Goal: Task Accomplishment & Management: Complete application form

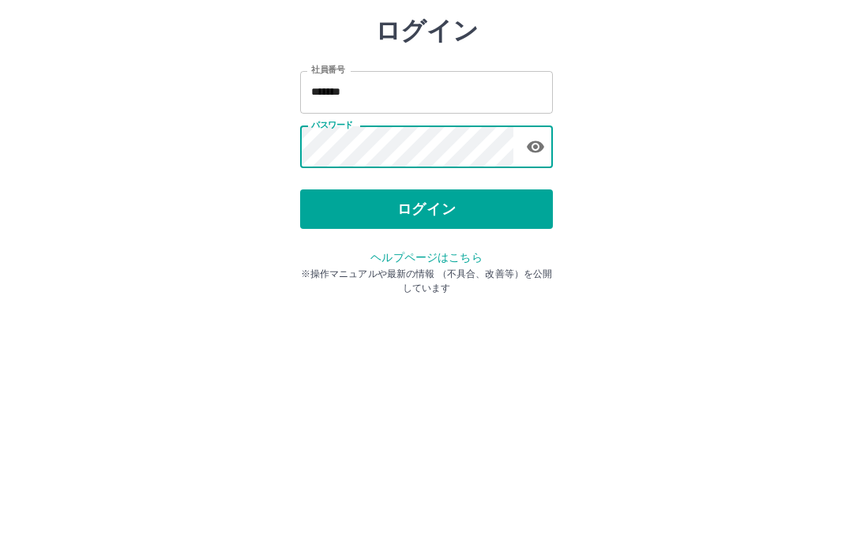
click at [474, 273] on button "ログイン" at bounding box center [426, 292] width 253 height 39
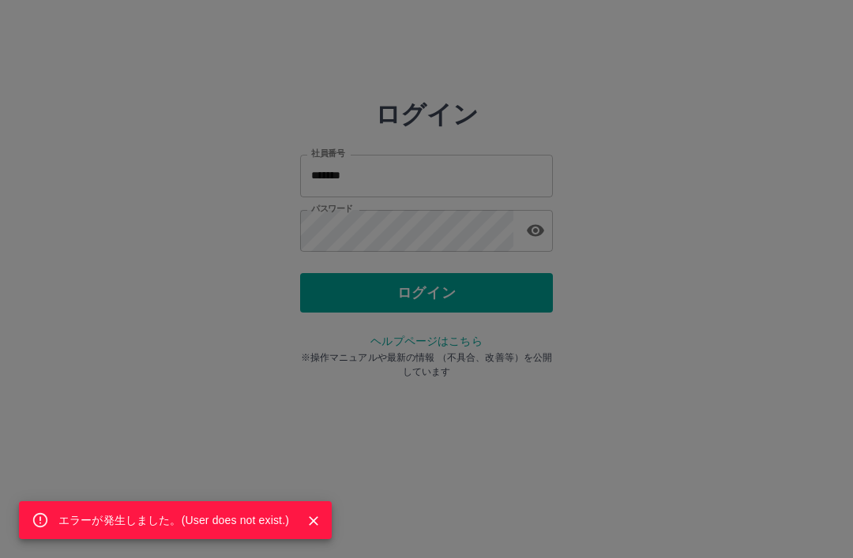
click at [497, 175] on div "エラーが発生しました。( User does not exist. )" at bounding box center [426, 279] width 853 height 558
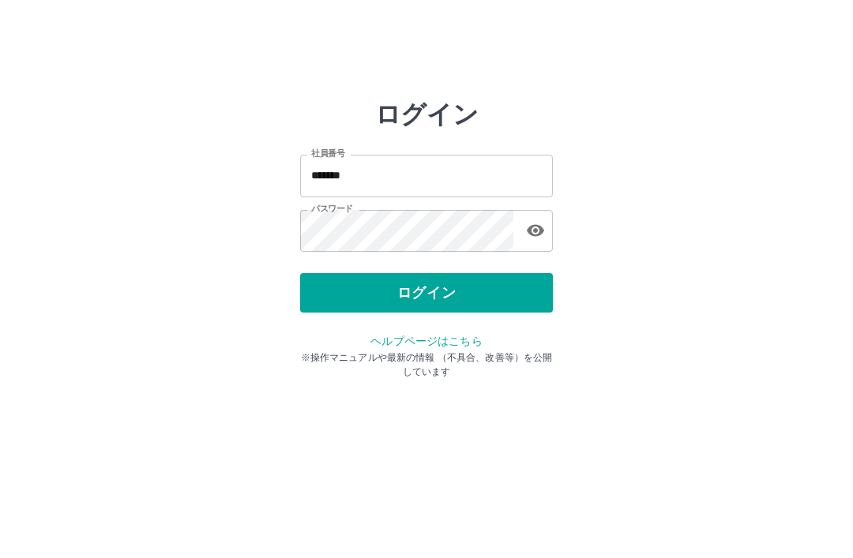
click at [508, 188] on input "*******" at bounding box center [426, 176] width 253 height 42
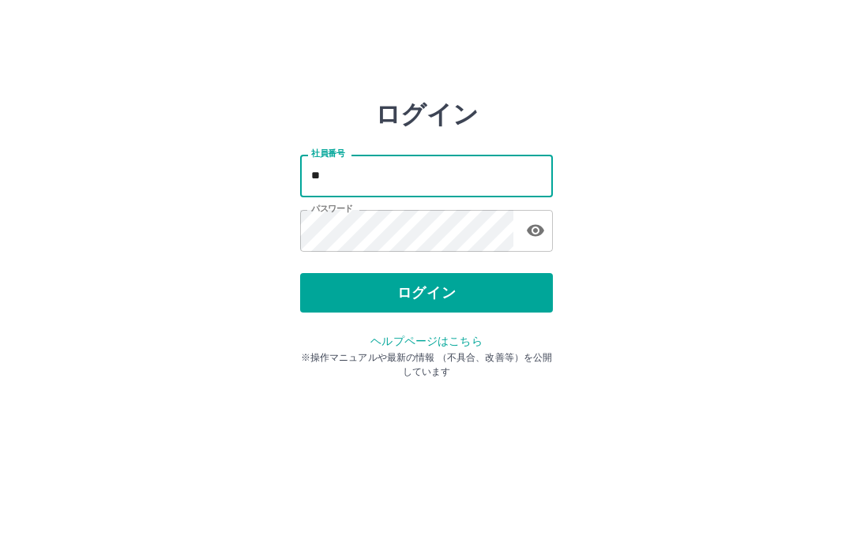
type input "*"
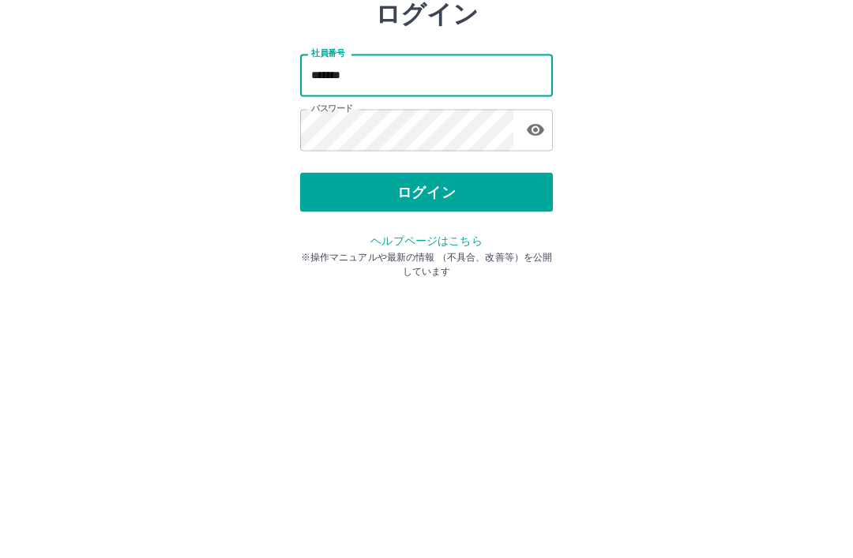
click at [495, 273] on button "ログイン" at bounding box center [426, 292] width 253 height 39
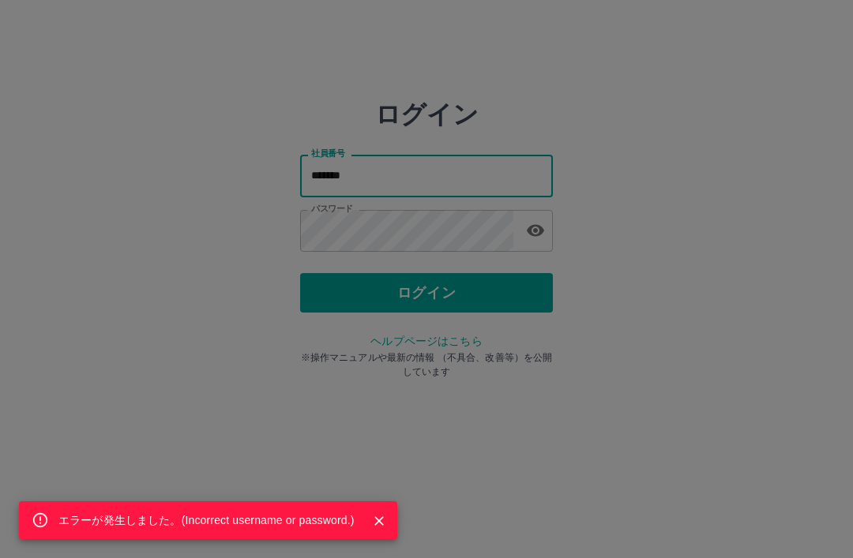
click at [476, 181] on div "エラーが発生しました。( Incorrect username or password. )" at bounding box center [426, 279] width 853 height 558
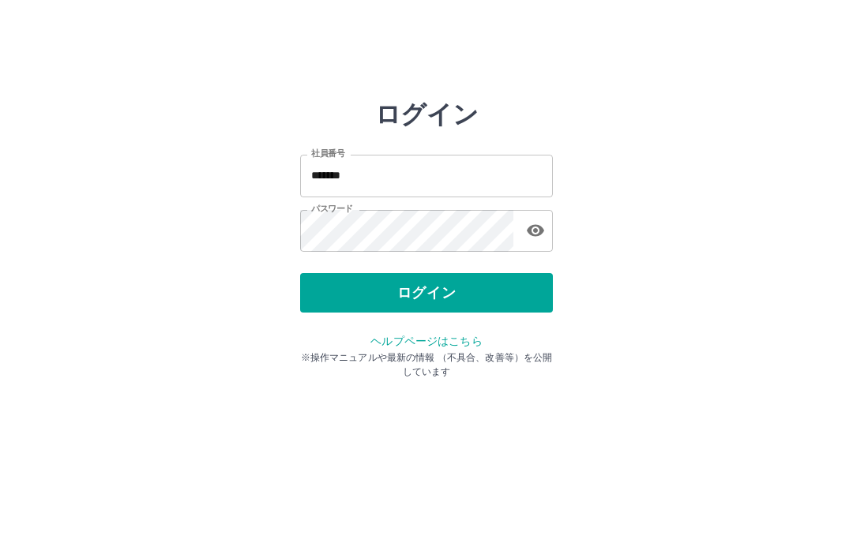
click at [474, 181] on input "*******" at bounding box center [426, 176] width 253 height 42
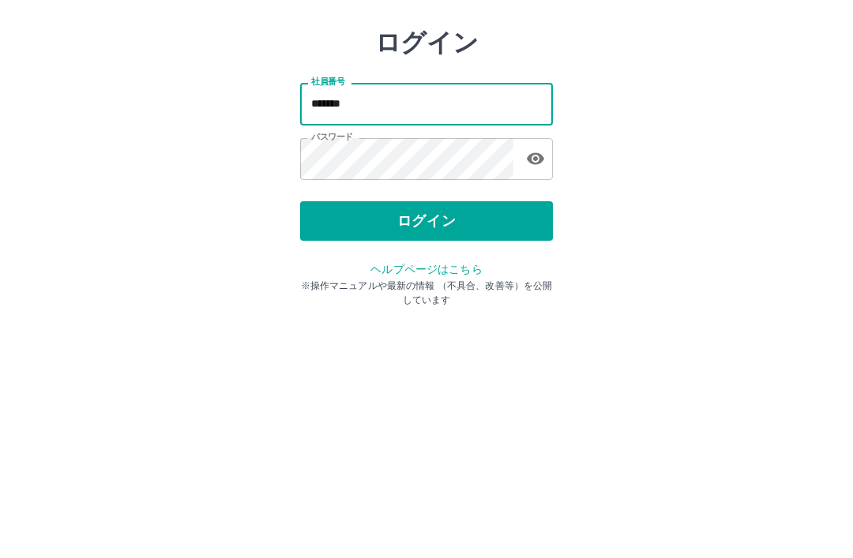
type input "*******"
click at [500, 273] on button "ログイン" at bounding box center [426, 292] width 253 height 39
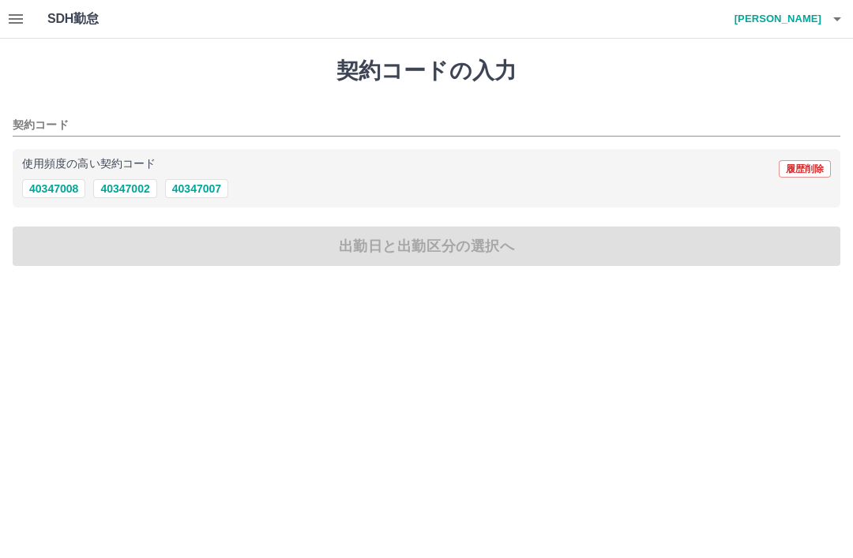
click at [61, 191] on button "40347008" at bounding box center [53, 188] width 63 height 19
type input "********"
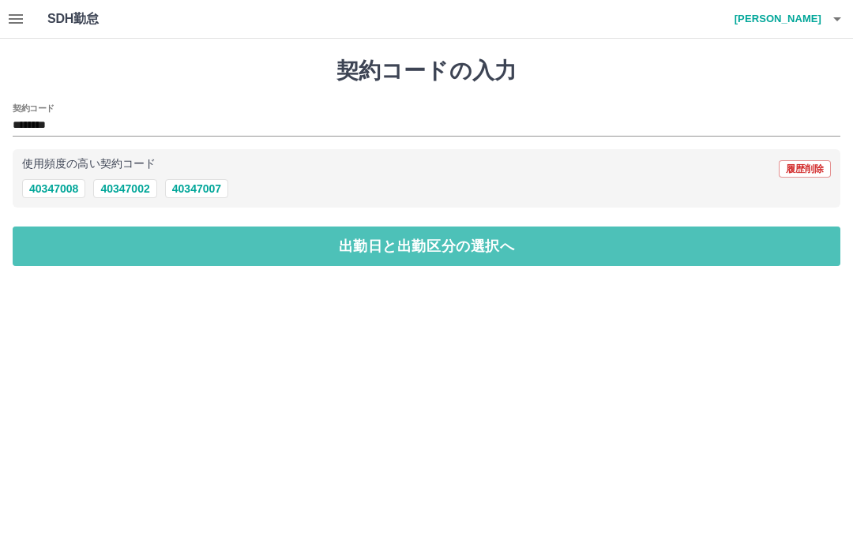
click at [439, 242] on button "出勤日と出勤区分の選択へ" at bounding box center [426, 246] width 827 height 39
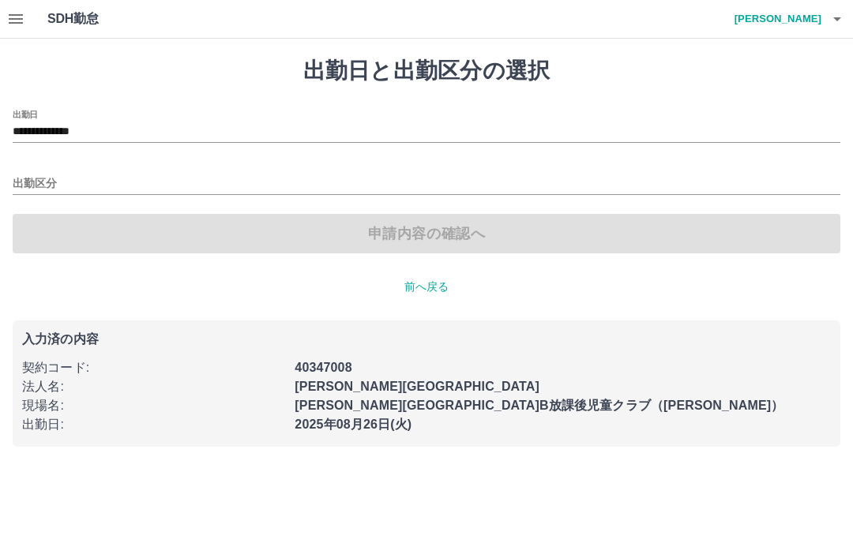
click at [49, 178] on input "出勤区分" at bounding box center [426, 184] width 827 height 20
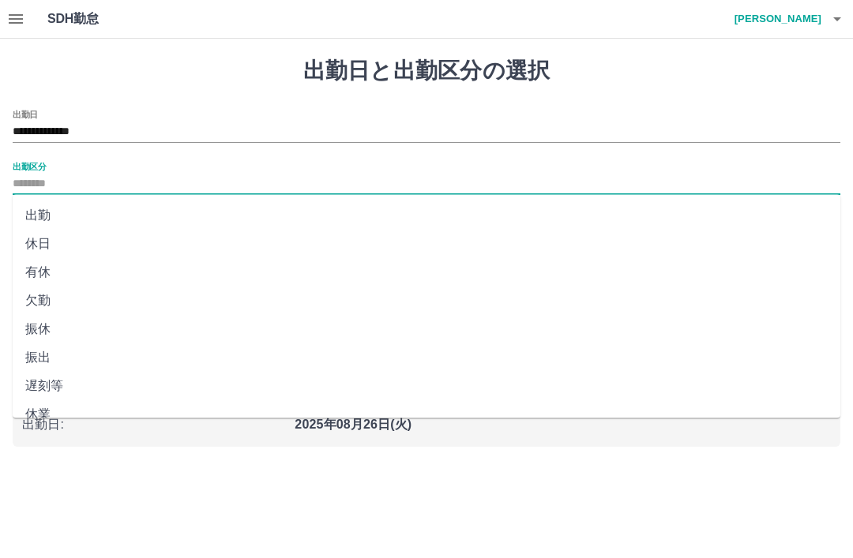
click at [55, 215] on li "出勤" at bounding box center [426, 215] width 827 height 28
type input "**"
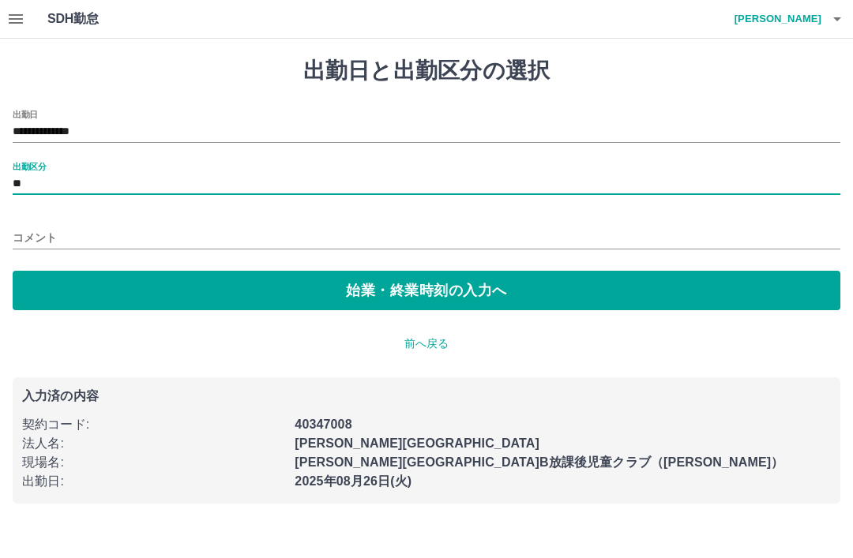
click at [408, 287] on button "始業・終業時刻の入力へ" at bounding box center [426, 290] width 827 height 39
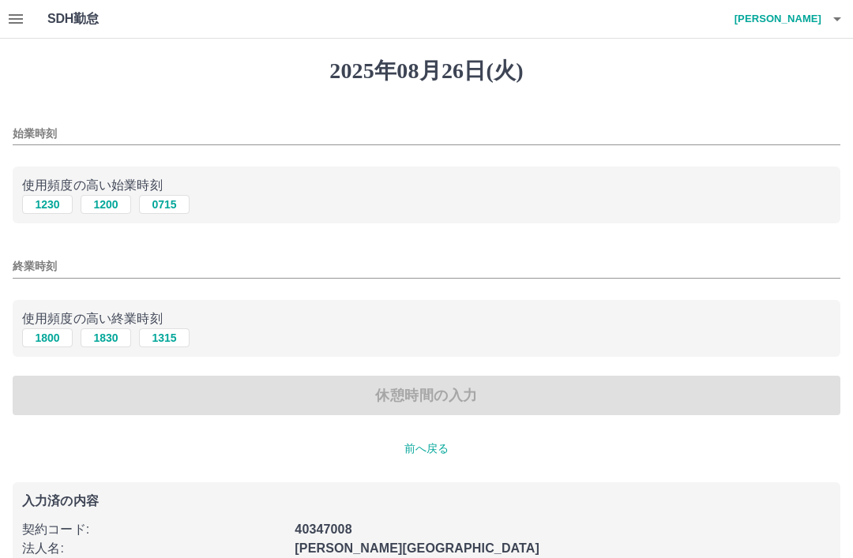
click at [177, 206] on button "0715" at bounding box center [164, 204] width 51 height 19
type input "****"
click at [61, 341] on button "1800" at bounding box center [47, 337] width 51 height 19
type input "****"
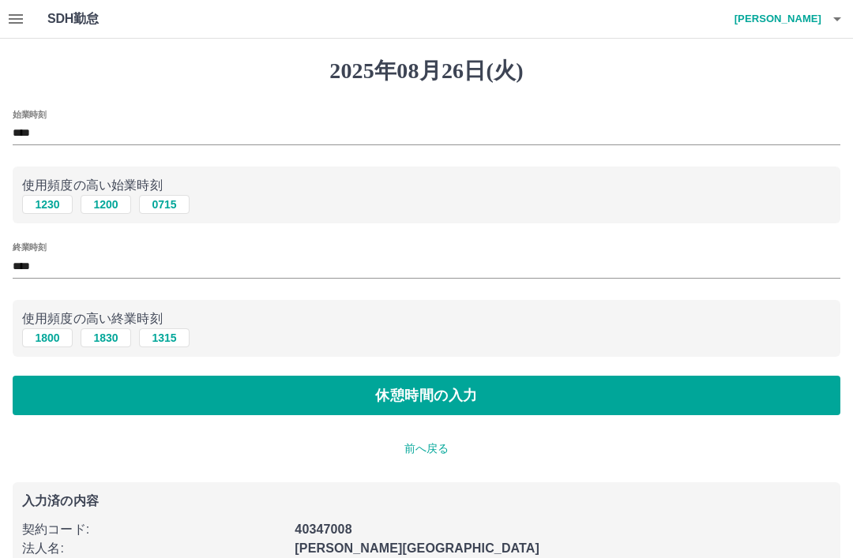
click at [440, 395] on button "休憩時間の入力" at bounding box center [426, 395] width 827 height 39
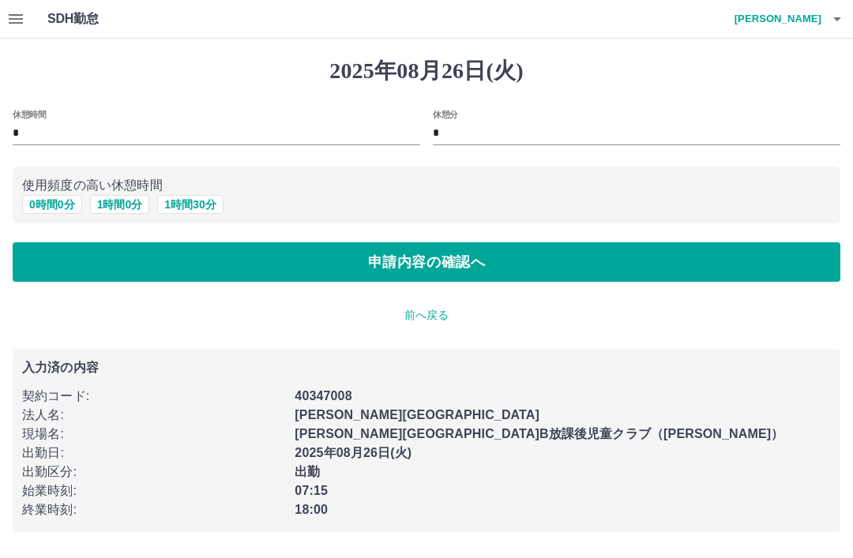
click at [129, 207] on button "1 時間 0 分" at bounding box center [120, 204] width 60 height 19
type input "*"
click at [504, 264] on button "申請内容の確認へ" at bounding box center [426, 261] width 827 height 39
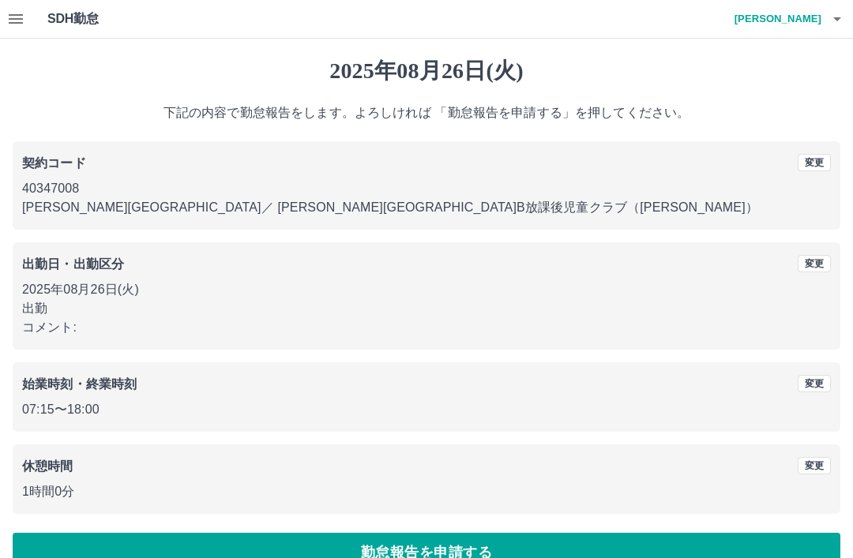
scroll to position [32, 0]
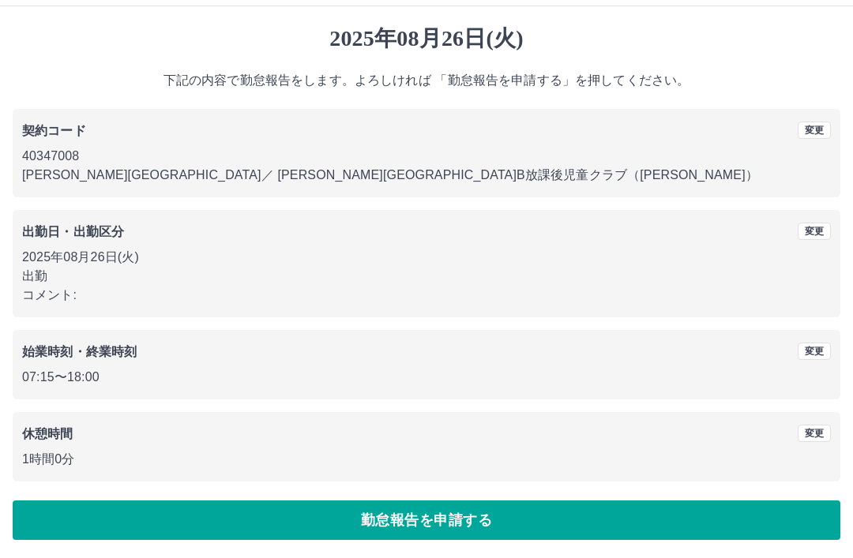
click at [591, 513] on button "勤怠報告を申請する" at bounding box center [426, 519] width 827 height 39
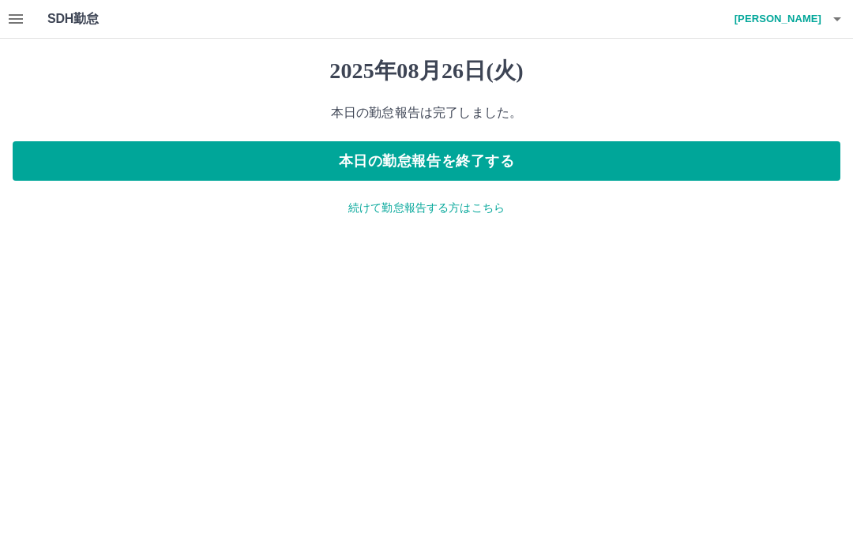
click at [614, 158] on button "本日の勤怠報告を終了する" at bounding box center [426, 160] width 827 height 39
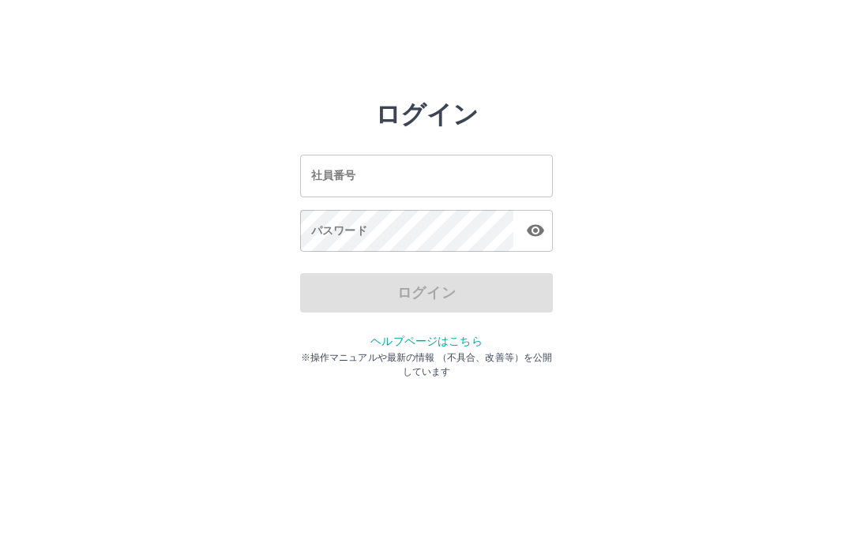
click at [349, 175] on div "社員番号 社員番号" at bounding box center [426, 176] width 253 height 42
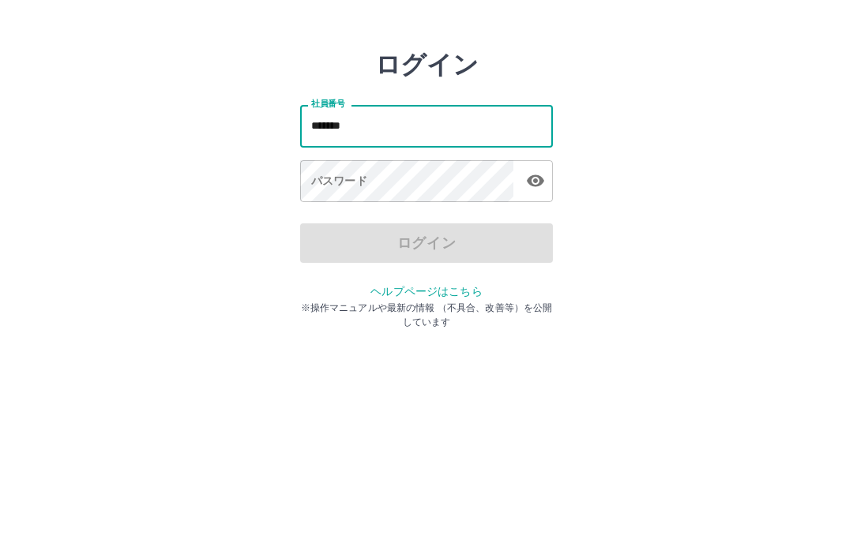
type input "*******"
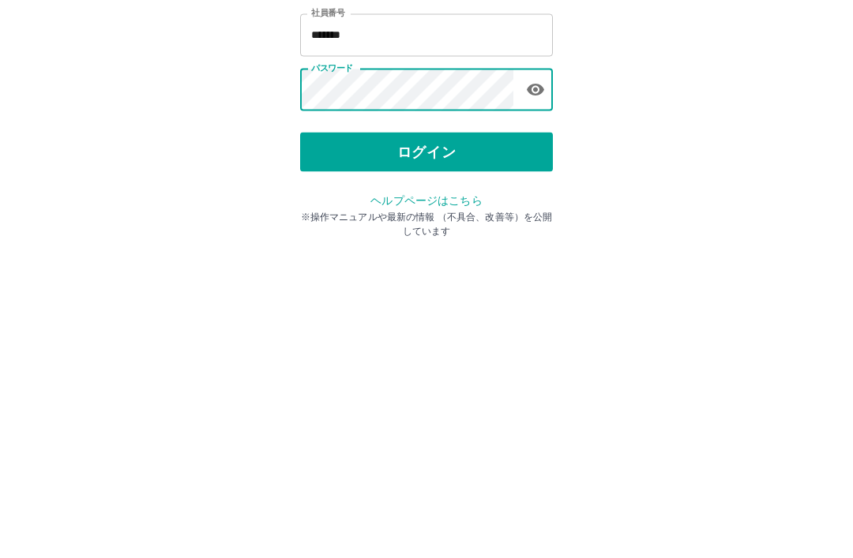
click at [436, 273] on button "ログイン" at bounding box center [426, 292] width 253 height 39
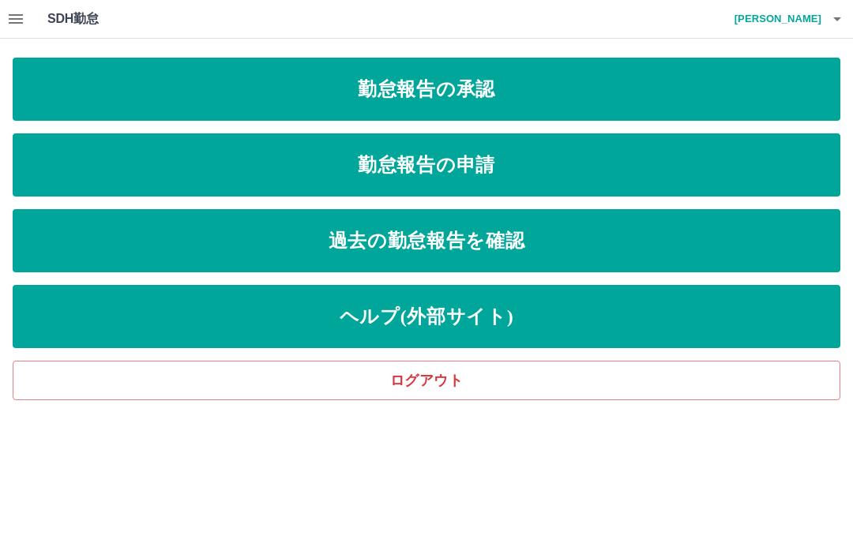
click at [818, 15] on h4 "木村　久美子" at bounding box center [773, 19] width 95 height 38
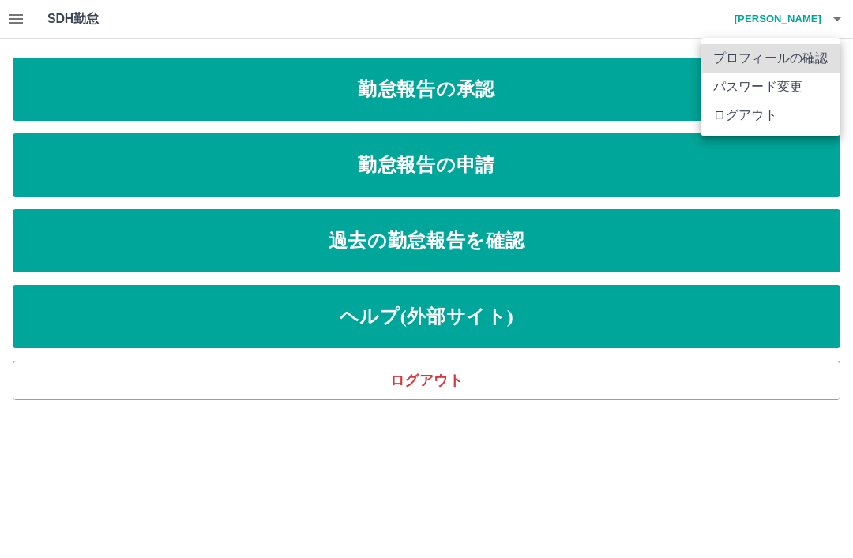
click at [763, 124] on li "ログアウト" at bounding box center [770, 115] width 140 height 28
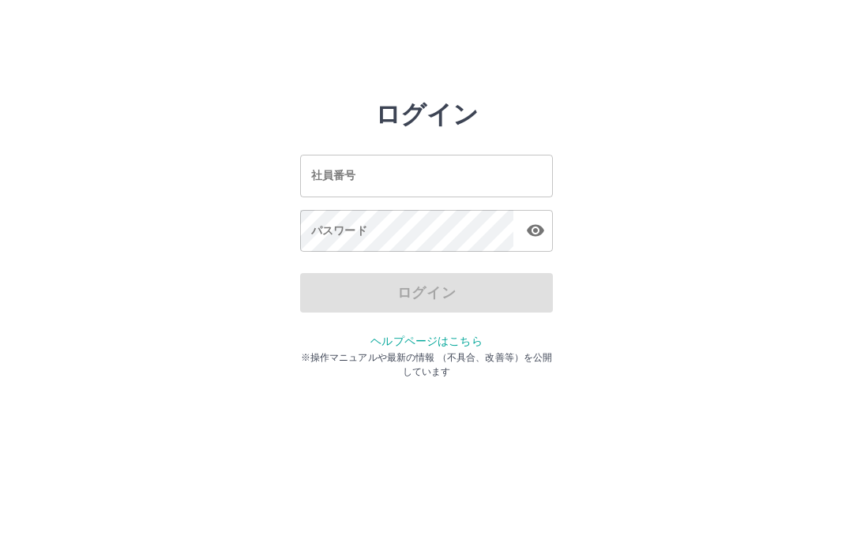
click at [328, 175] on div "社員番号 社員番号" at bounding box center [426, 176] width 253 height 42
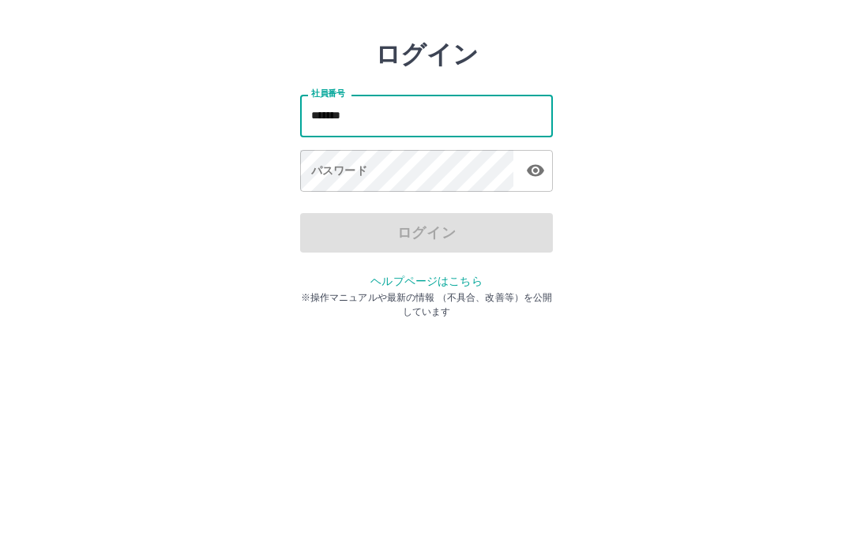
type input "*******"
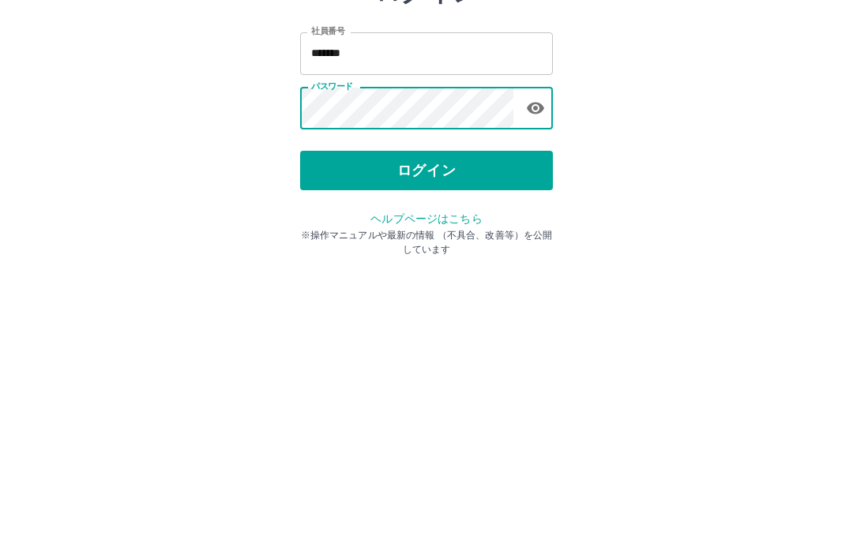
click at [475, 273] on button "ログイン" at bounding box center [426, 292] width 253 height 39
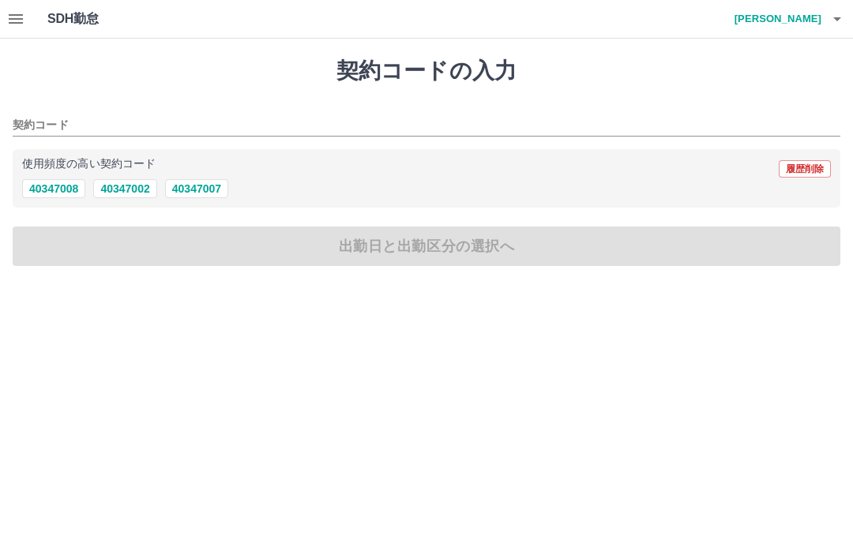
click at [60, 188] on button "40347008" at bounding box center [53, 188] width 63 height 19
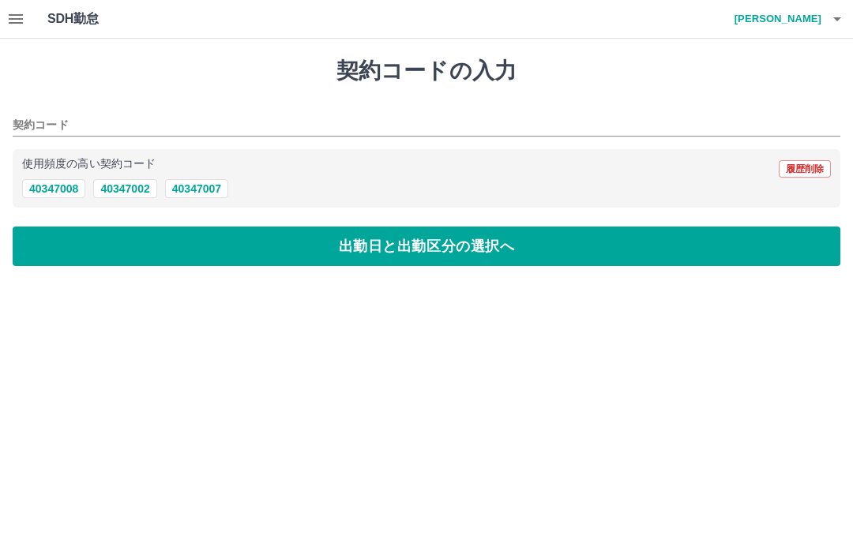
type input "********"
click at [464, 238] on button "出勤日と出勤区分の選択へ" at bounding box center [426, 246] width 827 height 39
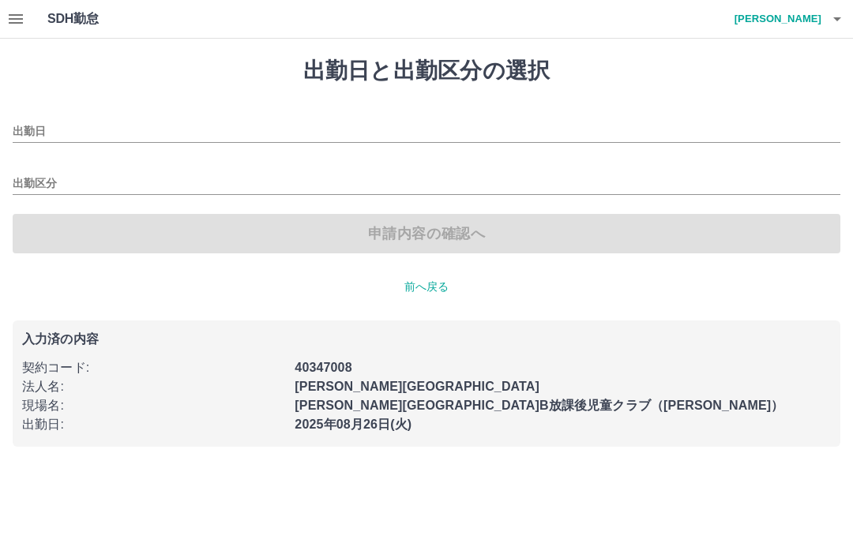
type input "**********"
click at [247, 174] on input "出勤区分" at bounding box center [426, 184] width 827 height 20
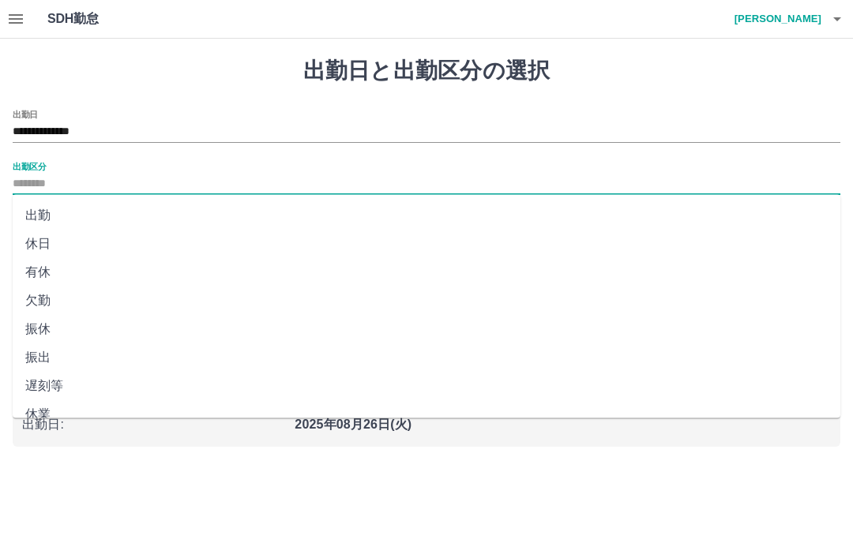
click at [47, 211] on li "出勤" at bounding box center [426, 215] width 827 height 28
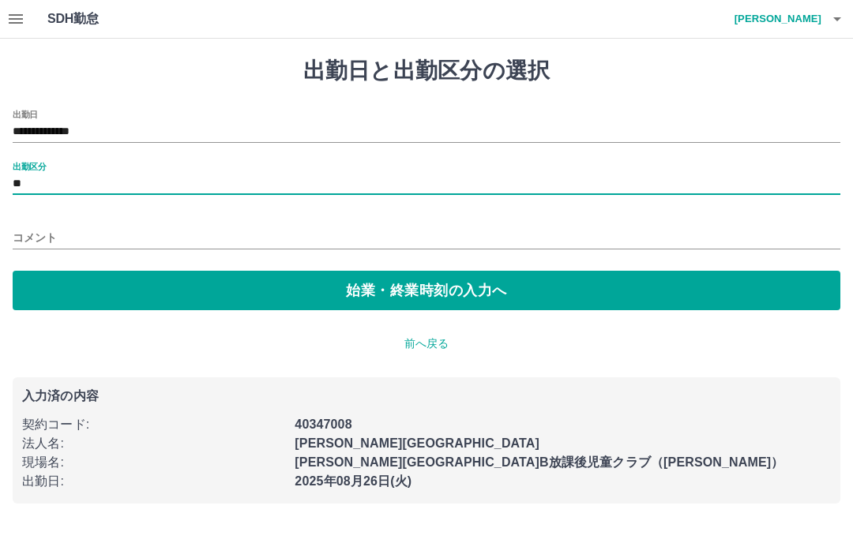
type input "**"
click at [448, 283] on button "始業・終業時刻の入力へ" at bounding box center [426, 290] width 827 height 39
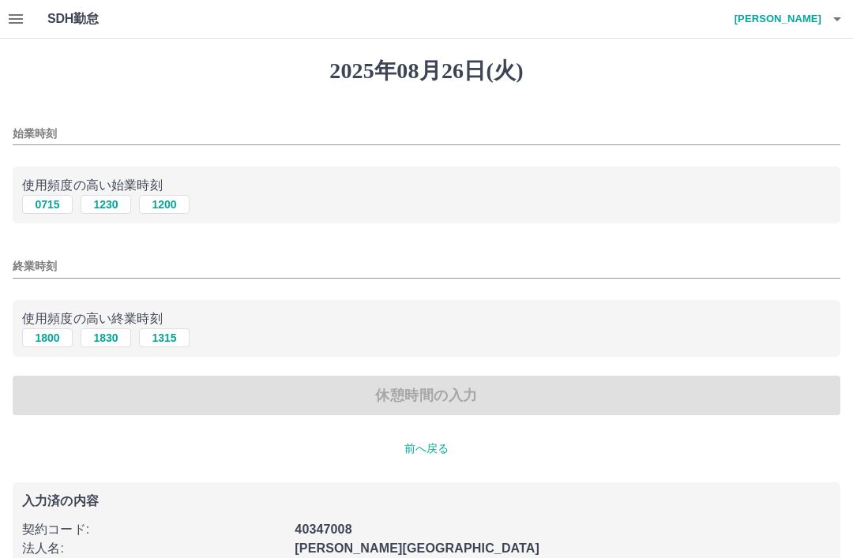
click at [51, 205] on button "0715" at bounding box center [47, 204] width 51 height 19
type input "****"
click at [152, 257] on input "終業時刻" at bounding box center [426, 266] width 827 height 23
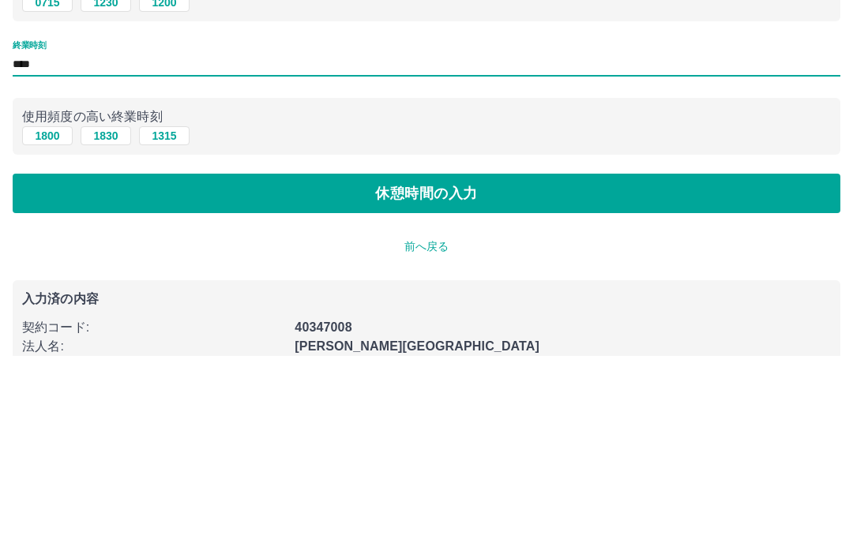
type input "****"
click at [365, 376] on button "休憩時間の入力" at bounding box center [426, 395] width 827 height 39
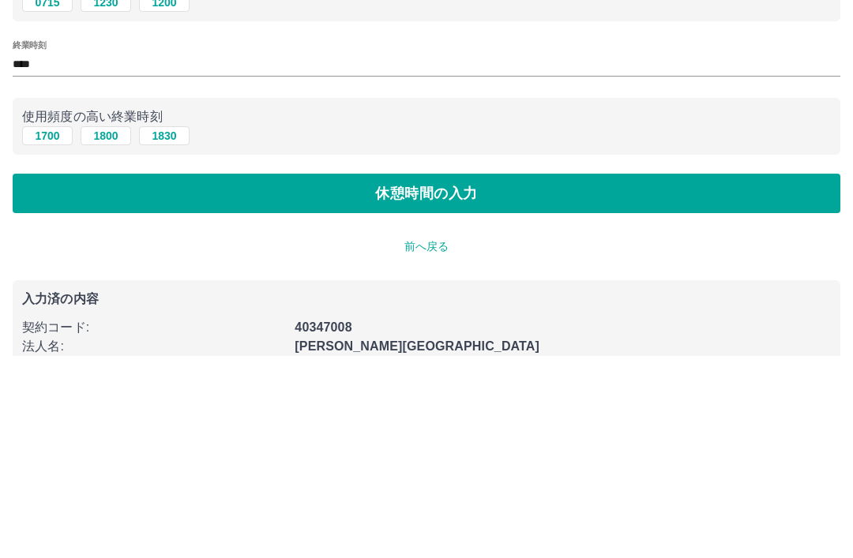
scroll to position [90, 0]
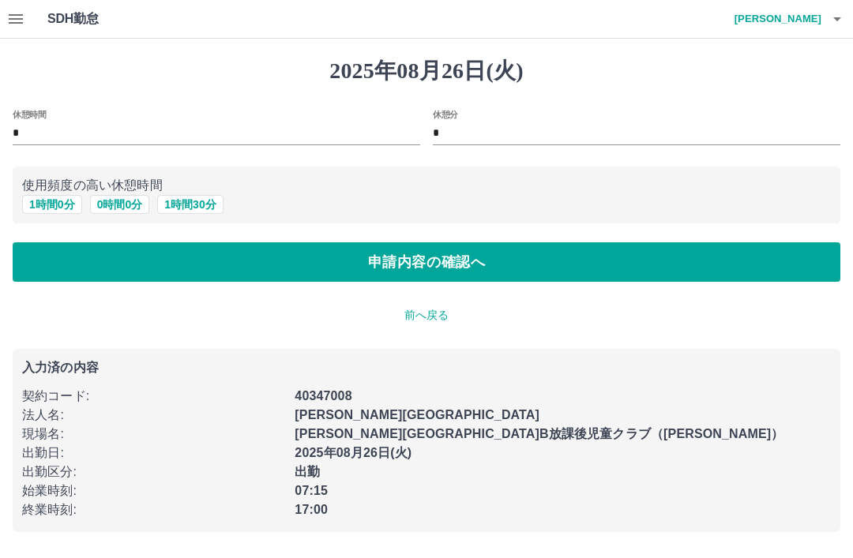
click at [343, 257] on button "申請内容の確認へ" at bounding box center [426, 261] width 827 height 39
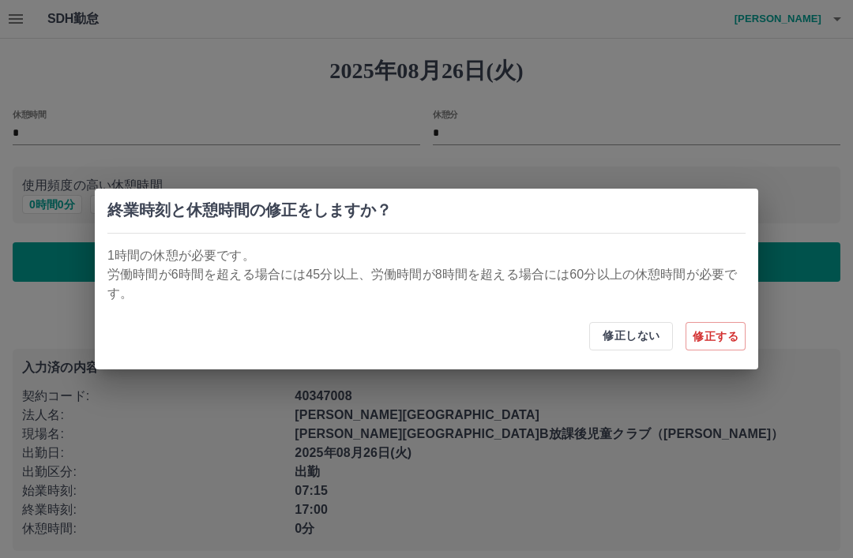
click at [717, 331] on button "修正する" at bounding box center [715, 336] width 60 height 28
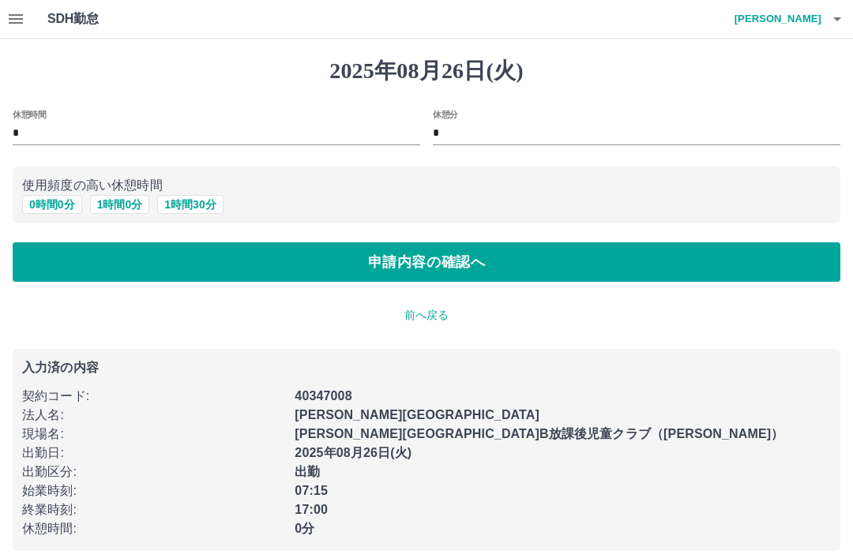
click at [192, 201] on button "1 時間 30 分" at bounding box center [190, 204] width 66 height 19
type input "*"
type input "**"
click at [458, 248] on button "申請内容の確認へ" at bounding box center [426, 261] width 827 height 39
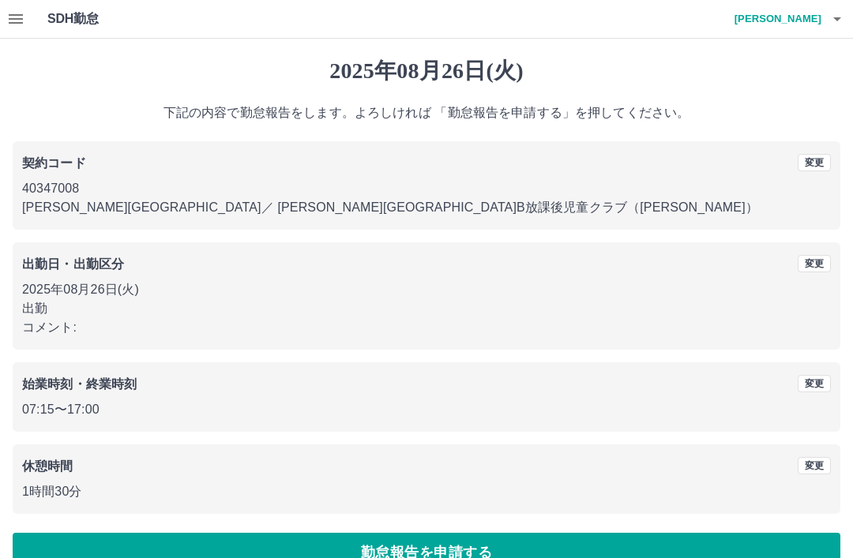
scroll to position [32, 0]
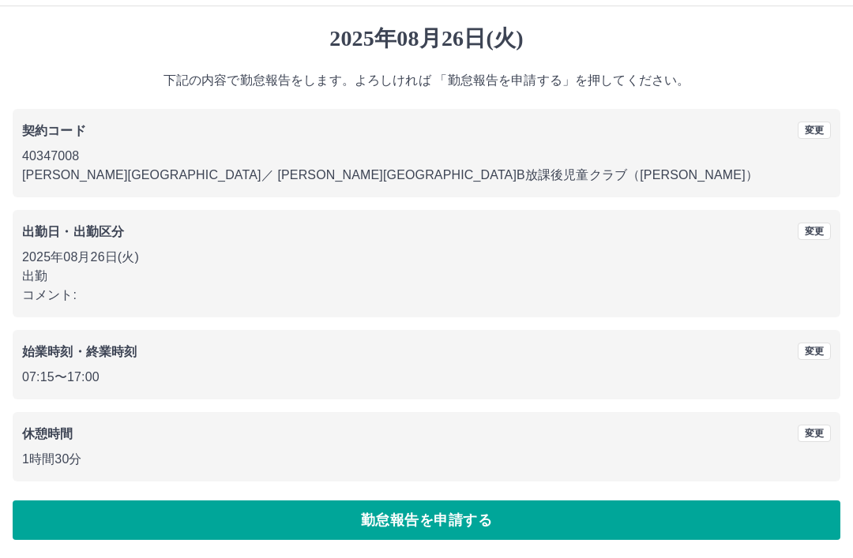
click at [505, 512] on button "勤怠報告を申請する" at bounding box center [426, 519] width 827 height 39
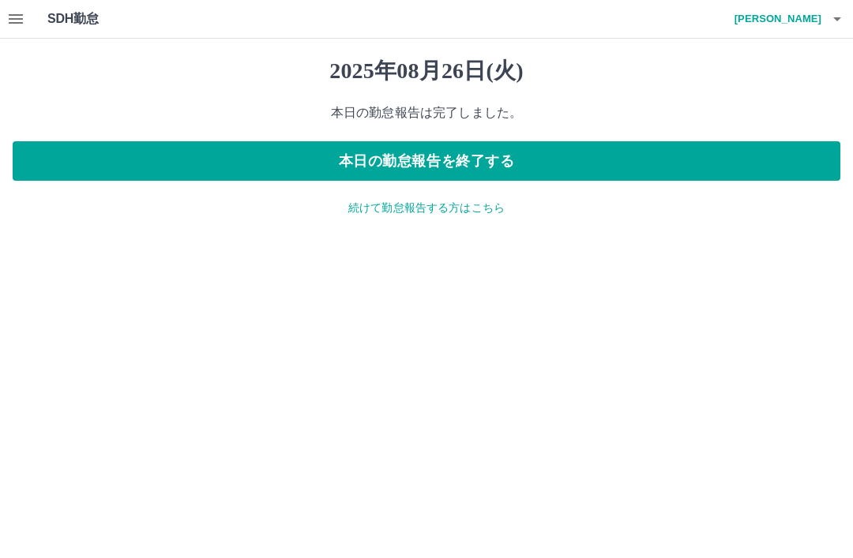
click at [456, 159] on button "本日の勤怠報告を終了する" at bounding box center [426, 160] width 827 height 39
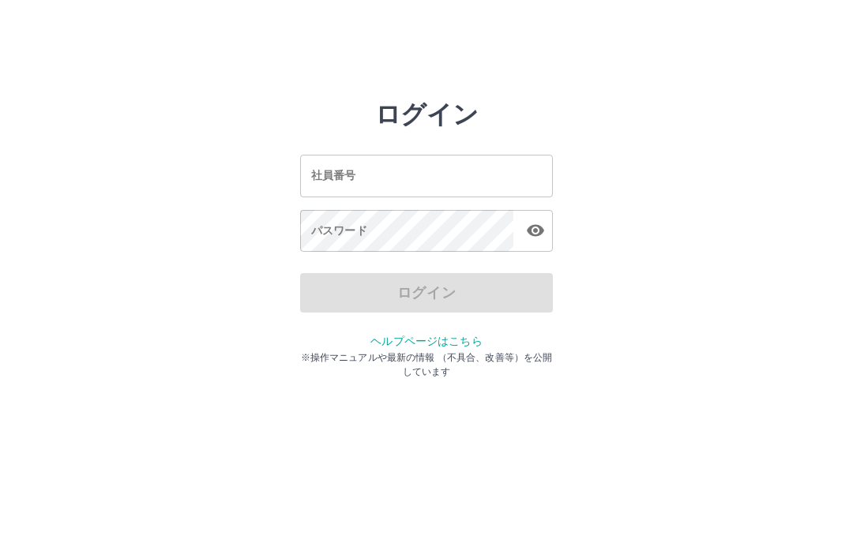
click at [452, 184] on input "社員番号" at bounding box center [426, 176] width 253 height 42
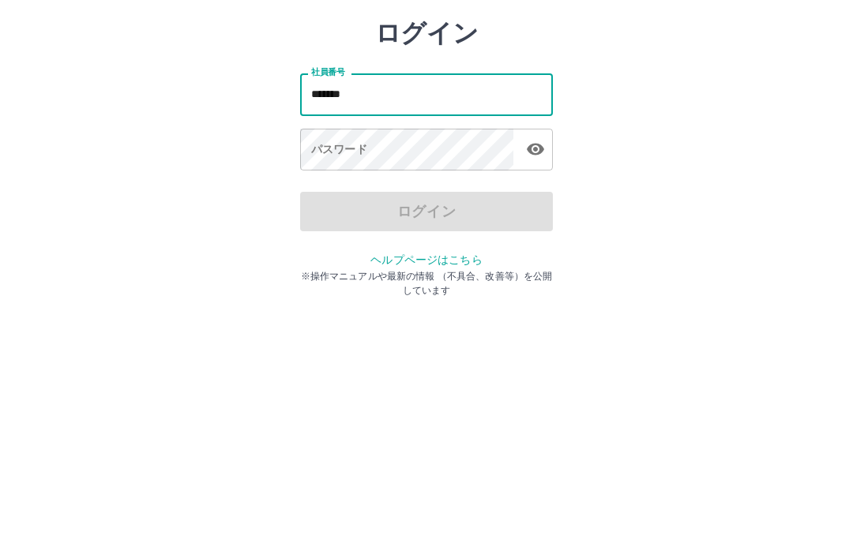
type input "*******"
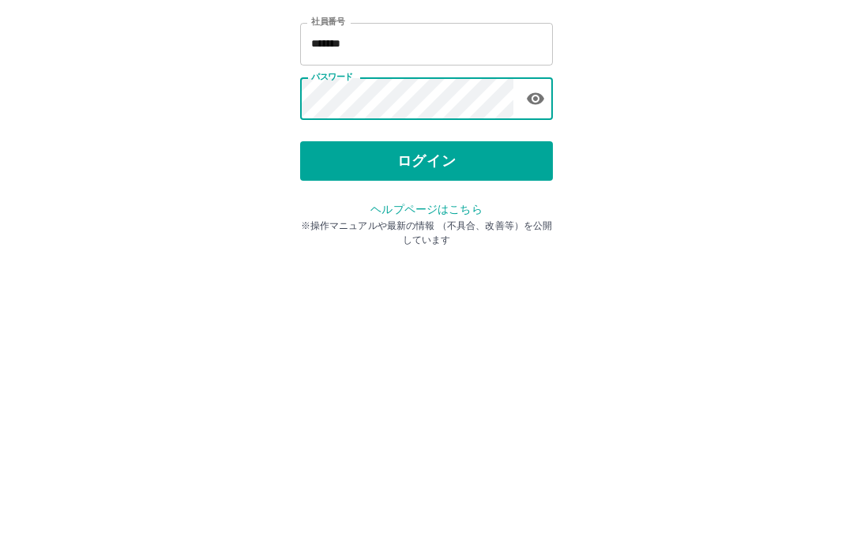
click at [436, 273] on button "ログイン" at bounding box center [426, 292] width 253 height 39
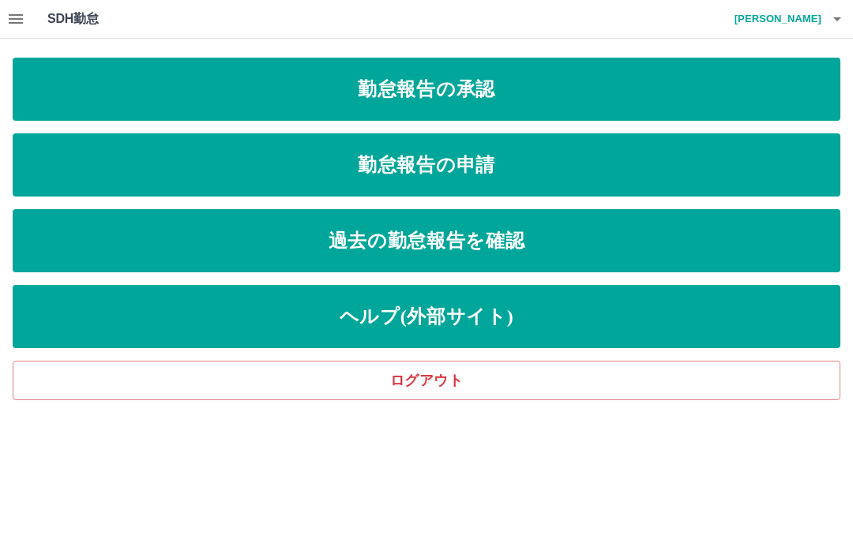
click at [492, 162] on link "勤怠報告の申請" at bounding box center [426, 164] width 827 height 63
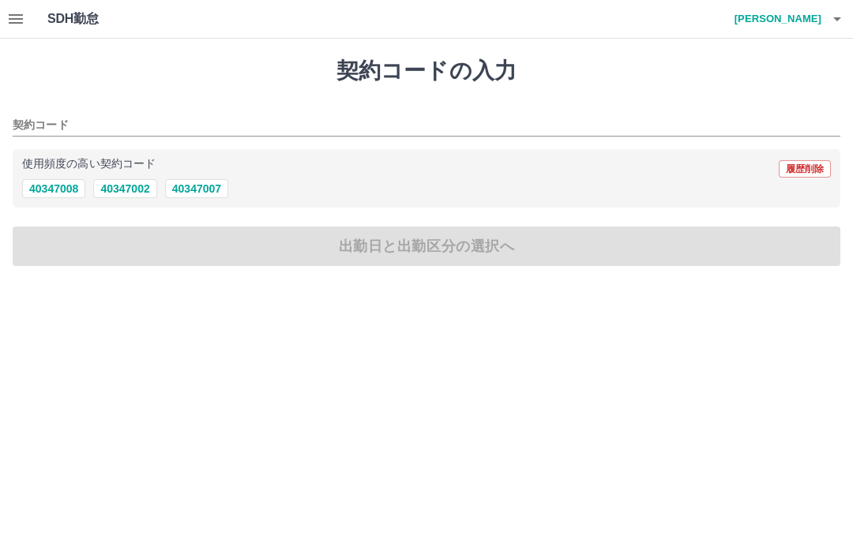
click at [42, 198] on button "40347008" at bounding box center [53, 188] width 63 height 19
type input "********"
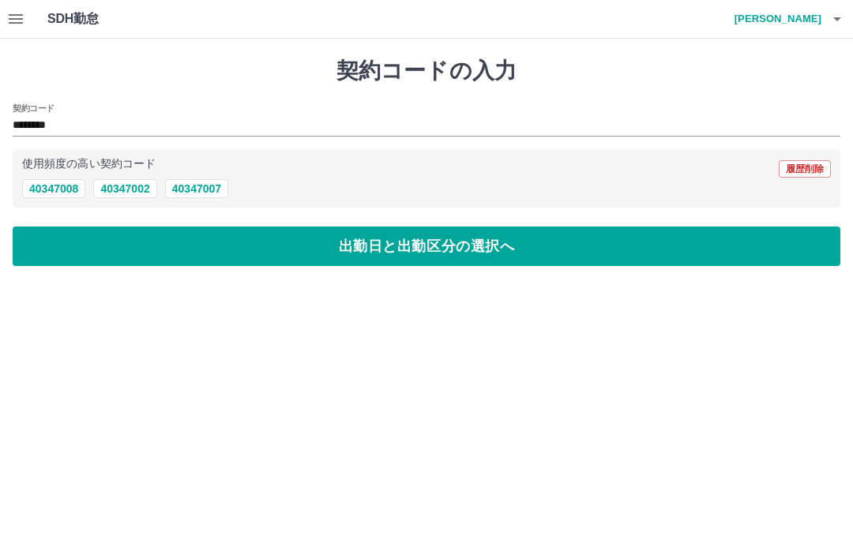
click at [490, 250] on button "出勤日と出勤区分の選択へ" at bounding box center [426, 246] width 827 height 39
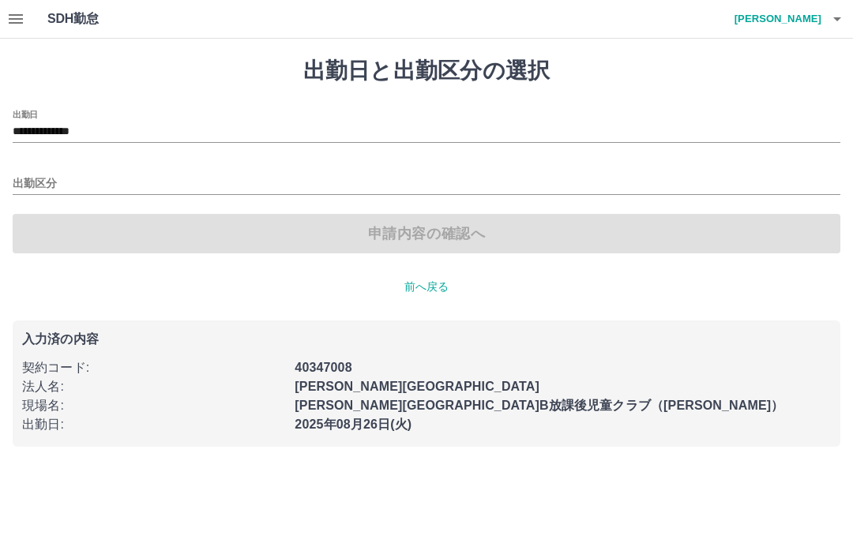
click at [28, 179] on input "出勤区分" at bounding box center [426, 184] width 827 height 20
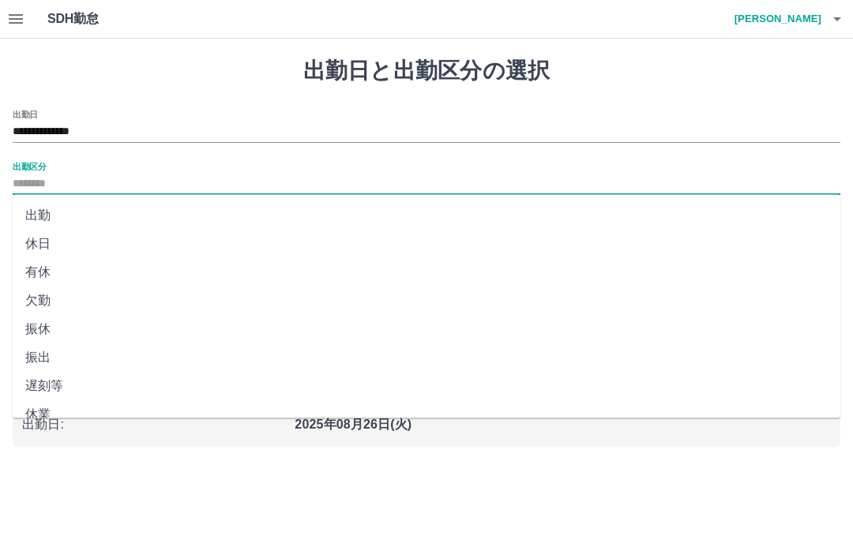
click at [32, 216] on li "出勤" at bounding box center [426, 215] width 827 height 28
type input "**"
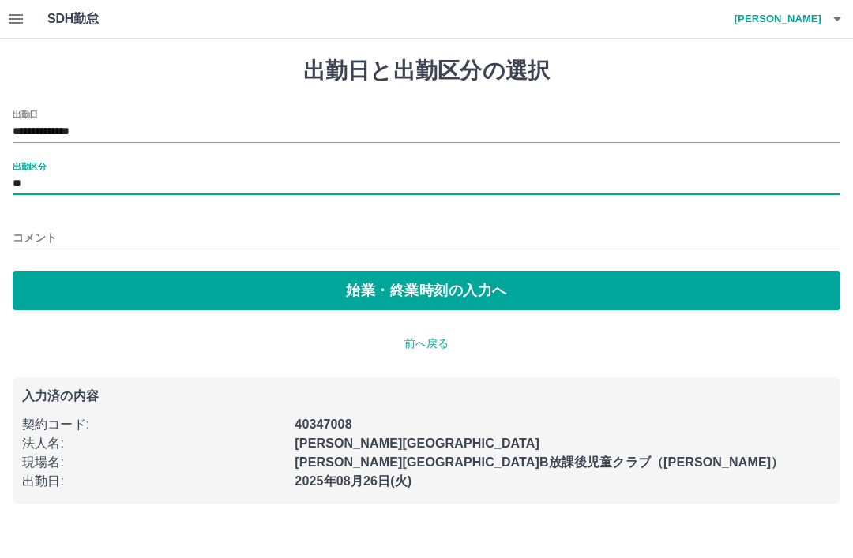
click at [464, 295] on button "始業・終業時刻の入力へ" at bounding box center [426, 290] width 827 height 39
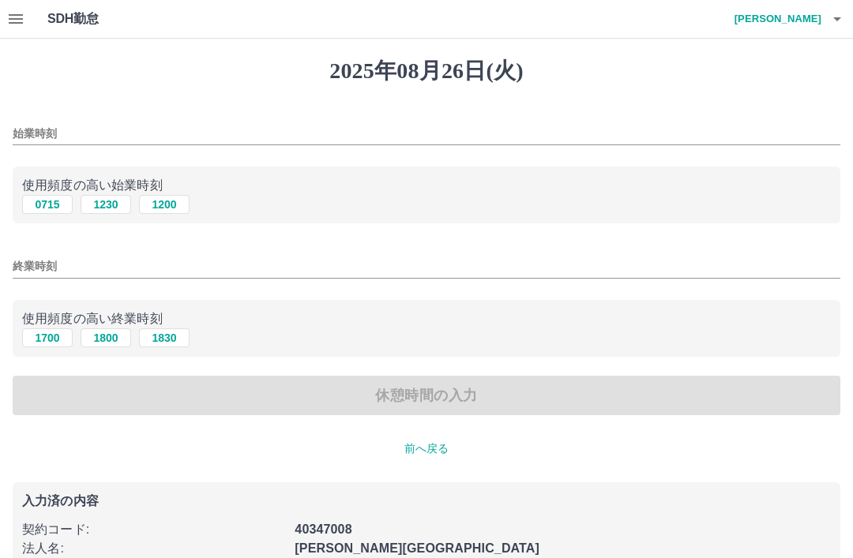
click at [24, 135] on input "始業時刻" at bounding box center [426, 133] width 827 height 23
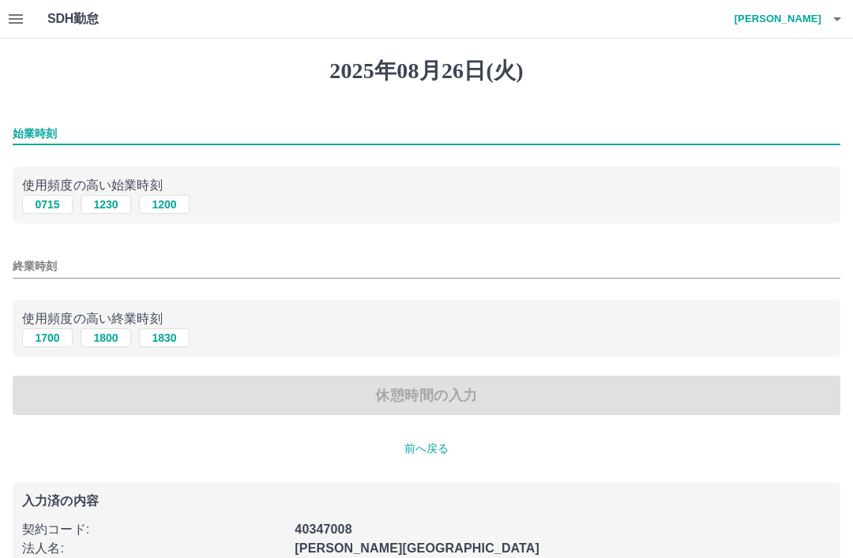
type input "*"
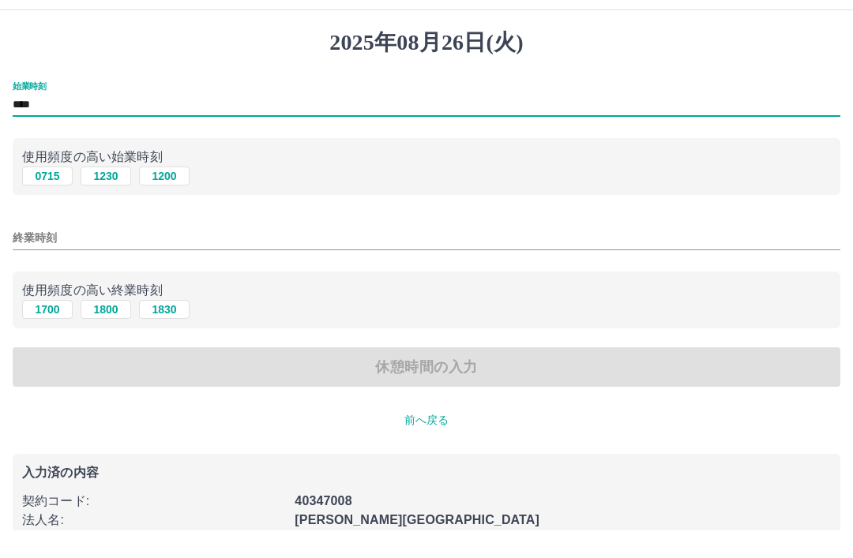
type input "****"
click at [51, 255] on input "終業時刻" at bounding box center [426, 266] width 827 height 23
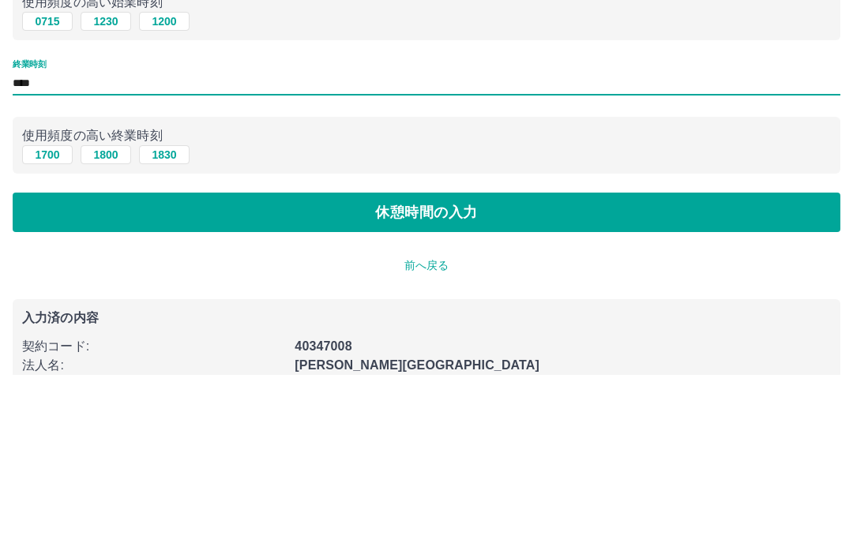
type input "****"
click at [437, 376] on button "休憩時間の入力" at bounding box center [426, 395] width 827 height 39
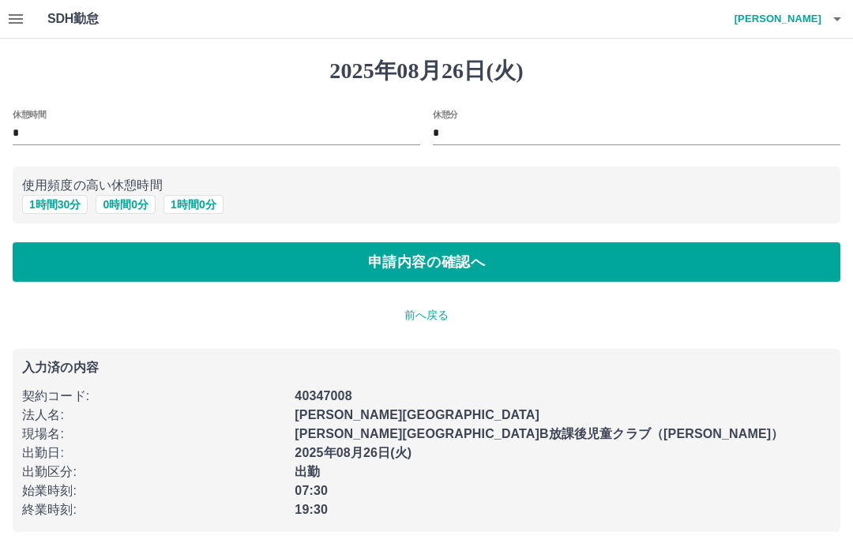
click at [218, 203] on button "1 時間 0 分" at bounding box center [193, 204] width 60 height 19
type input "*"
click at [468, 268] on button "申請内容の確認へ" at bounding box center [426, 261] width 827 height 39
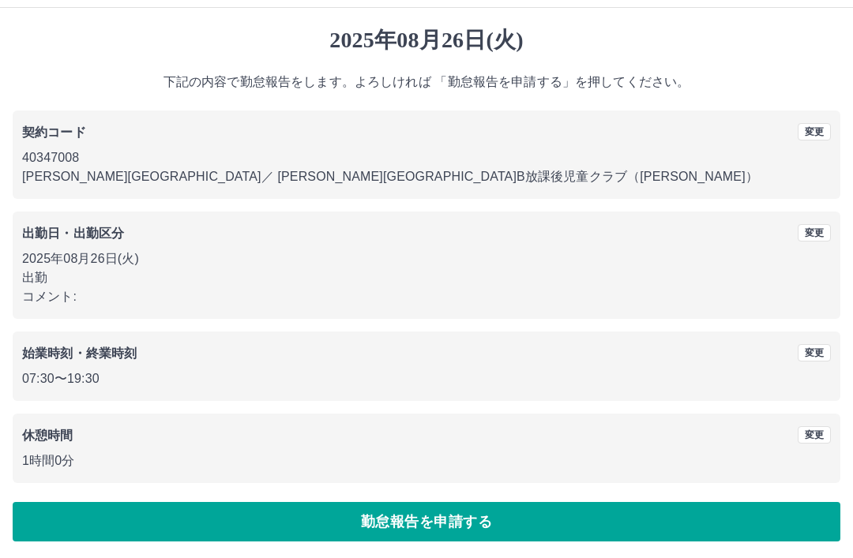
scroll to position [32, 0]
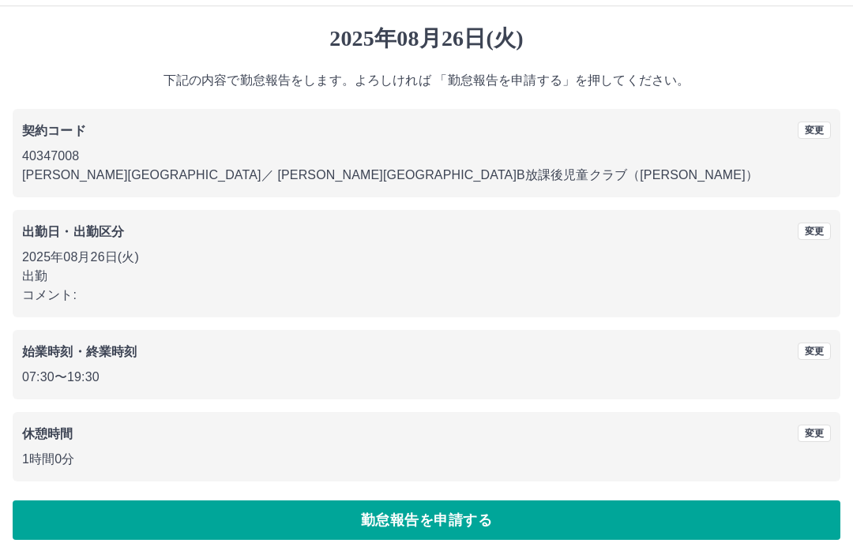
click at [438, 526] on button "勤怠報告を申請する" at bounding box center [426, 519] width 827 height 39
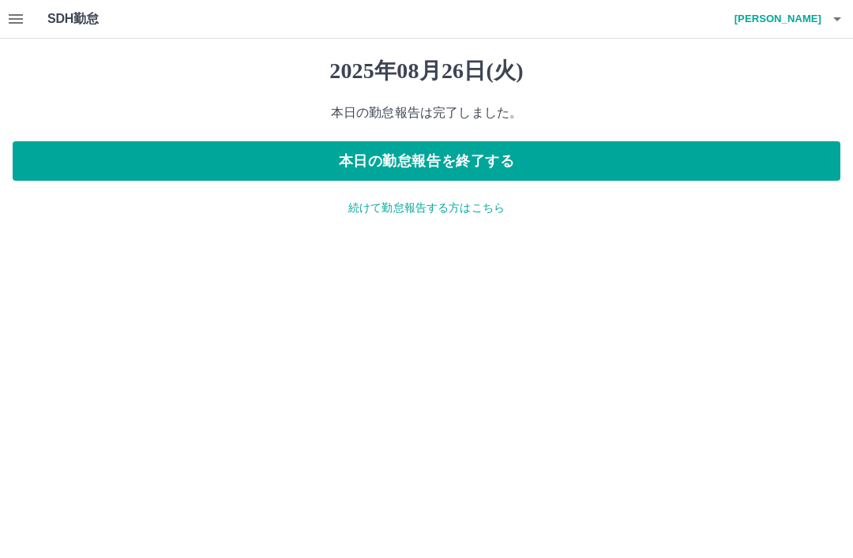
click at [491, 212] on p "続けて勤怠報告する方はこちら" at bounding box center [426, 208] width 827 height 17
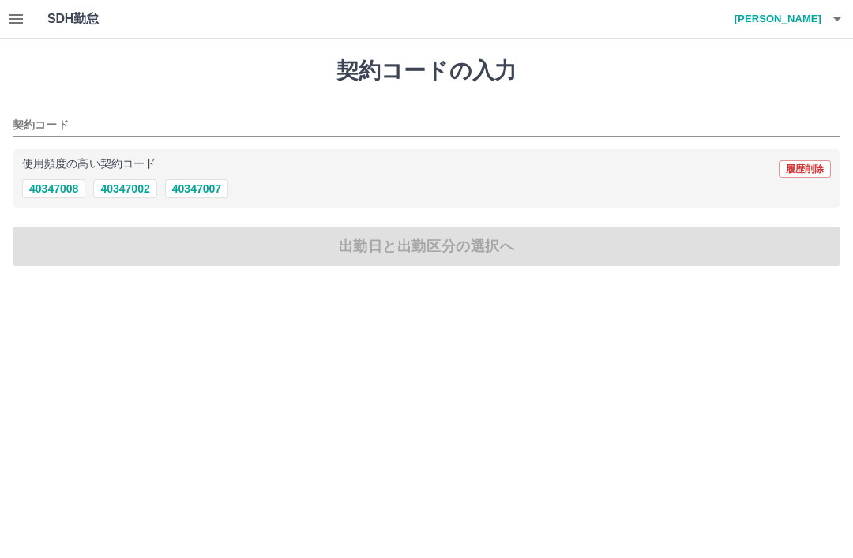
click at [13, 21] on icon "button" at bounding box center [15, 18] width 19 height 19
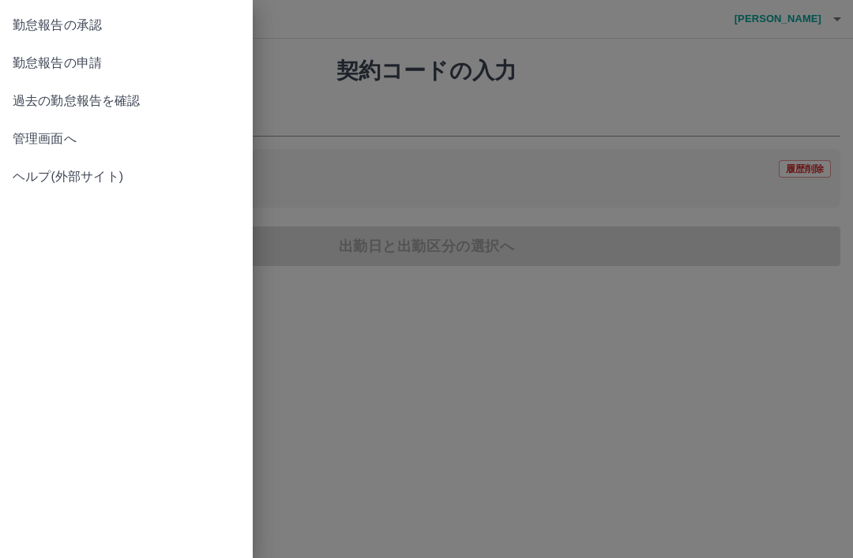
click at [31, 21] on span "勤怠報告の承認" at bounding box center [126, 25] width 227 height 19
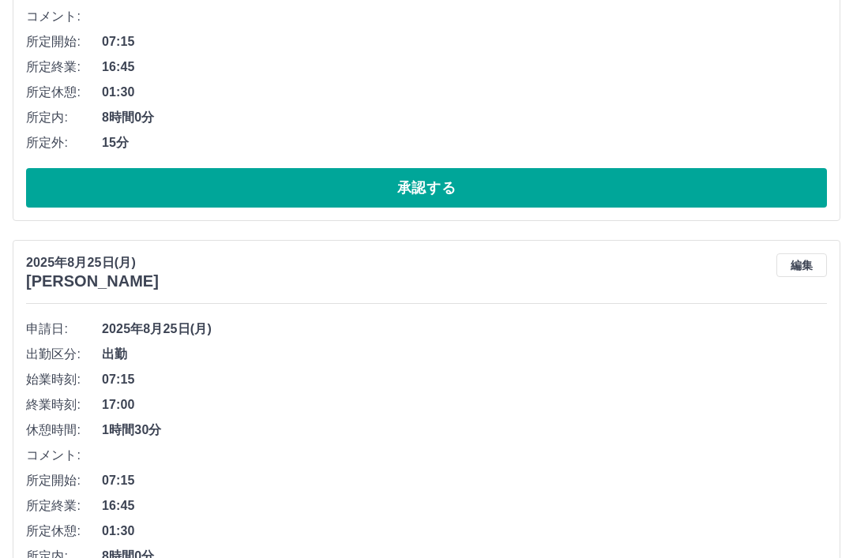
scroll to position [1704, 0]
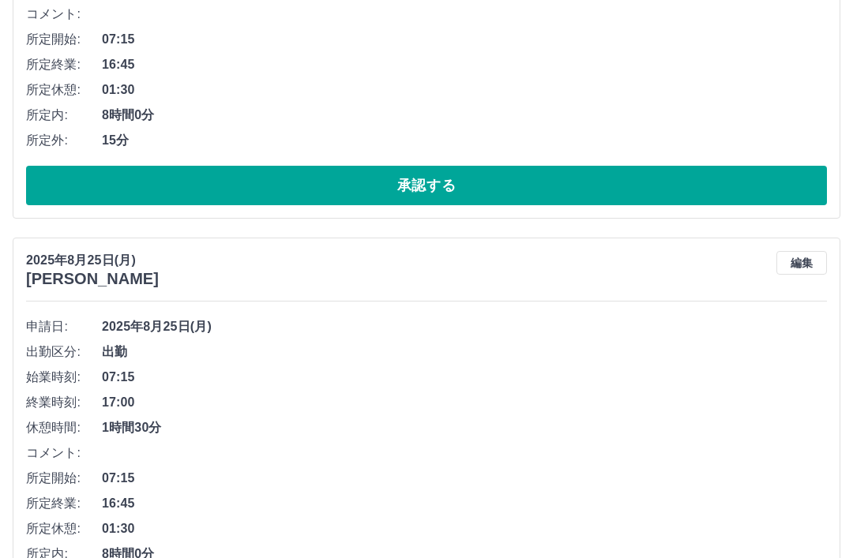
click at [804, 268] on button "編集" at bounding box center [801, 264] width 51 height 24
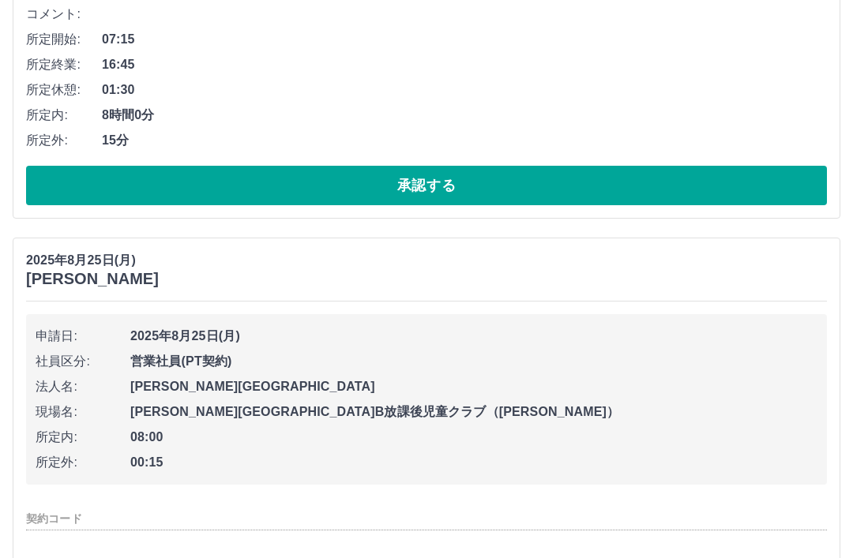
type input "********"
type input "**"
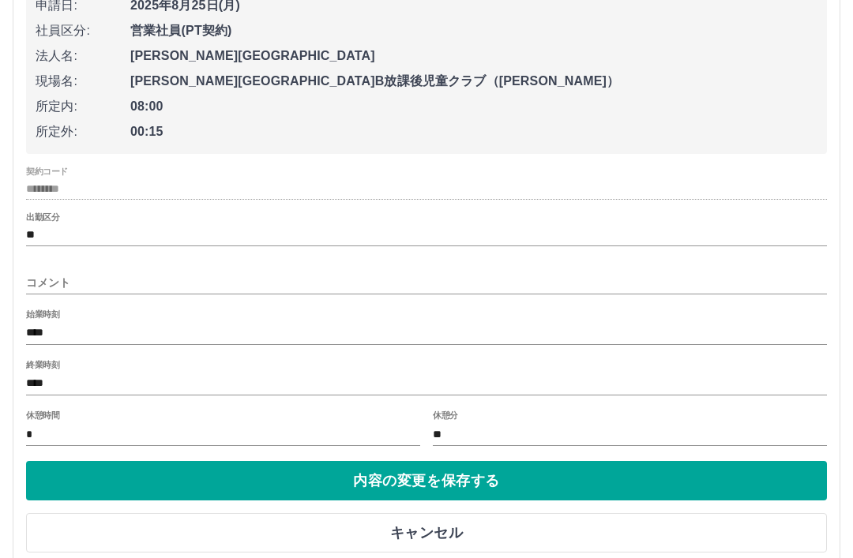
click at [453, 527] on button "キャンセル" at bounding box center [426, 533] width 800 height 39
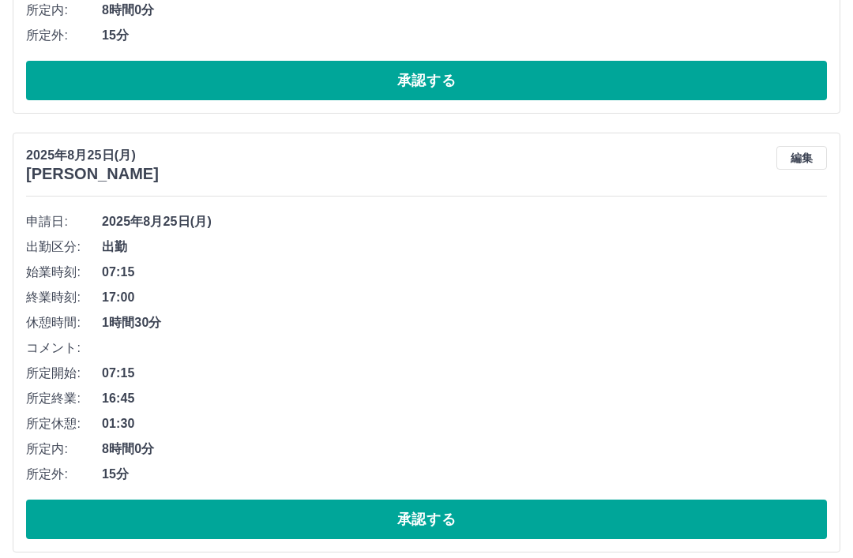
scroll to position [1813, 0]
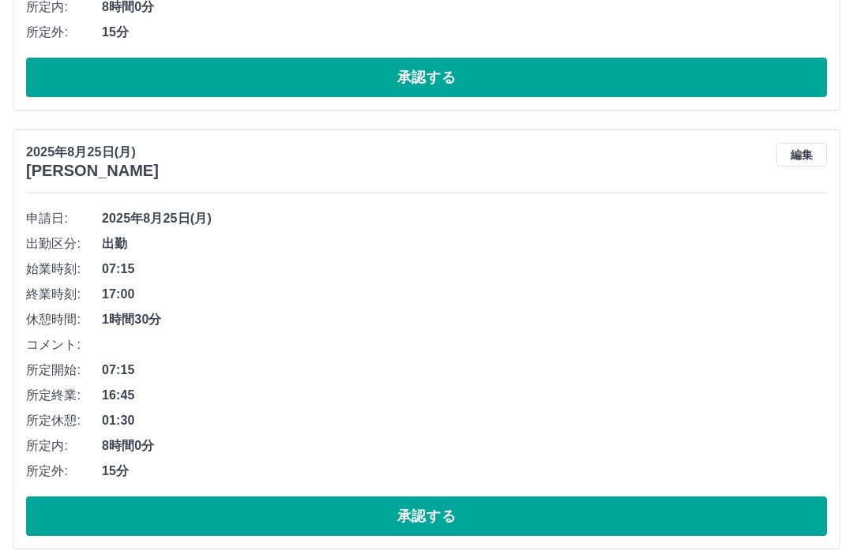
click at [452, 515] on button "承認する" at bounding box center [426, 516] width 800 height 39
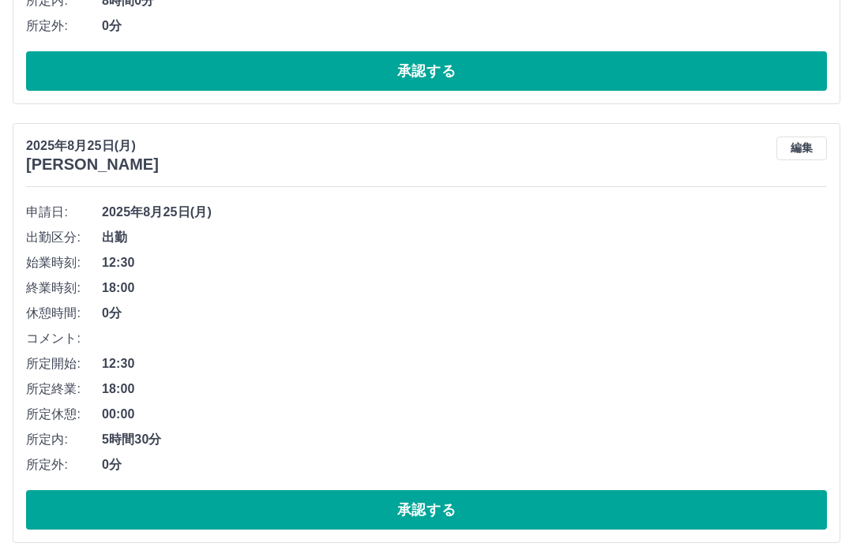
scroll to position [4042, 0]
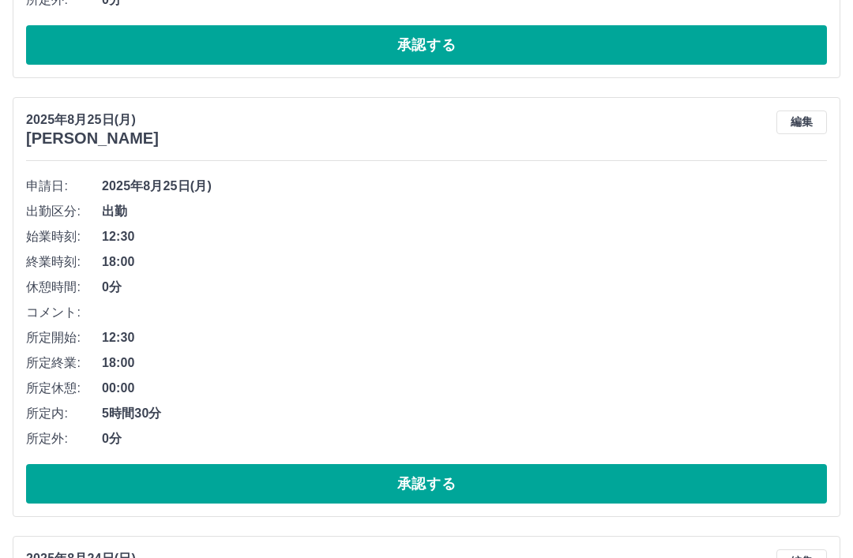
click at [812, 116] on button "編集" at bounding box center [801, 123] width 51 height 24
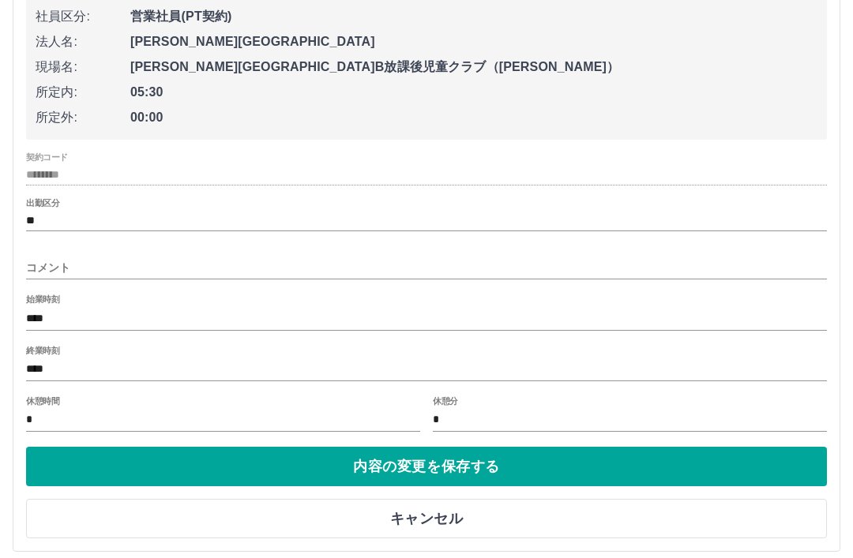
scroll to position [4251, 0]
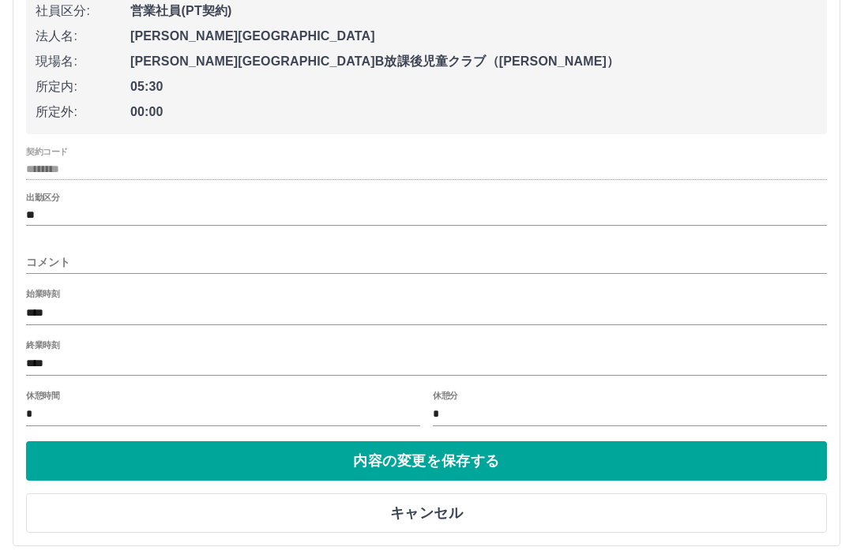
click at [462, 508] on button "キャンセル" at bounding box center [426, 512] width 800 height 39
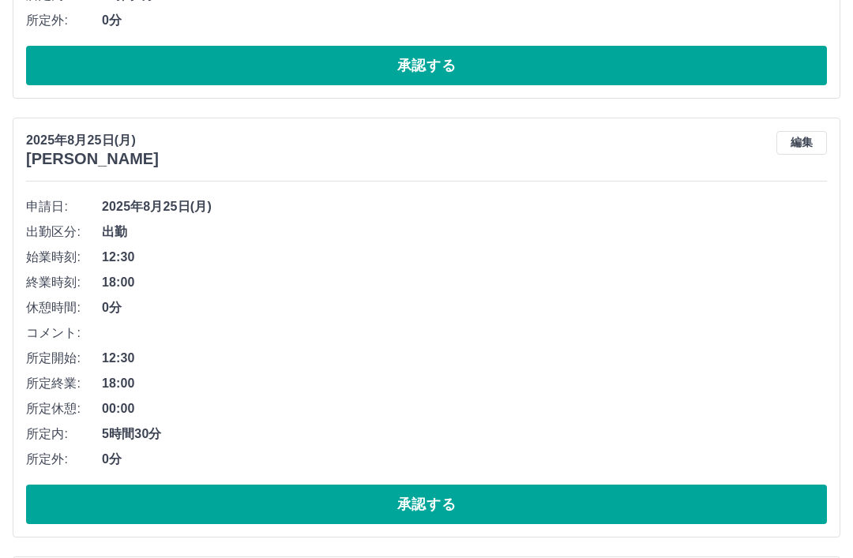
scroll to position [4020, 0]
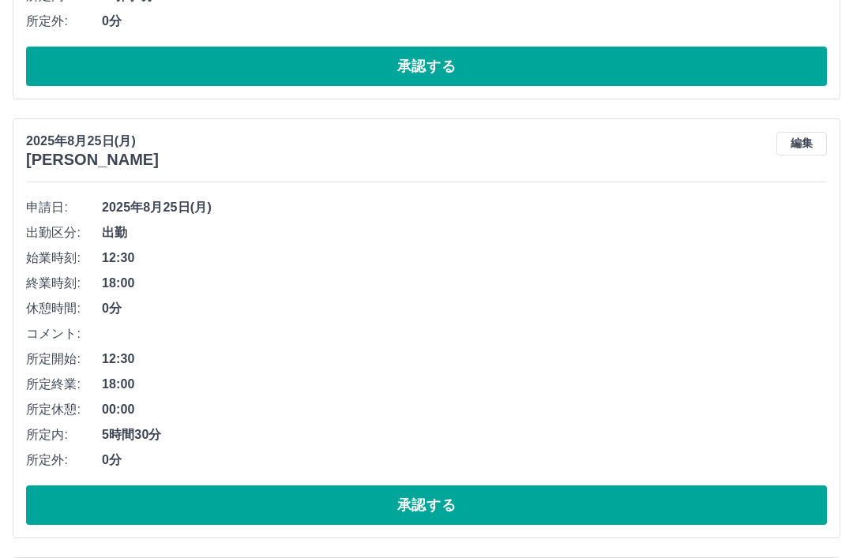
click at [431, 496] on button "承認する" at bounding box center [426, 504] width 800 height 39
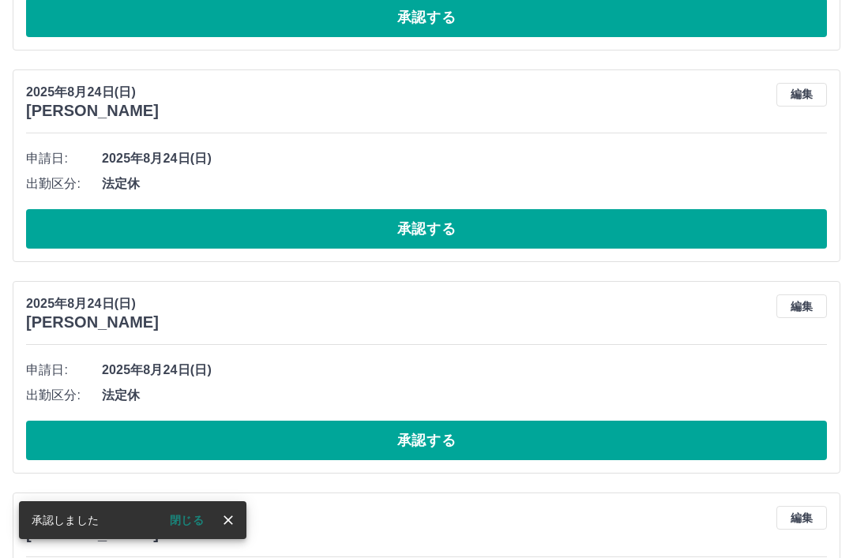
scroll to position [4068, 0]
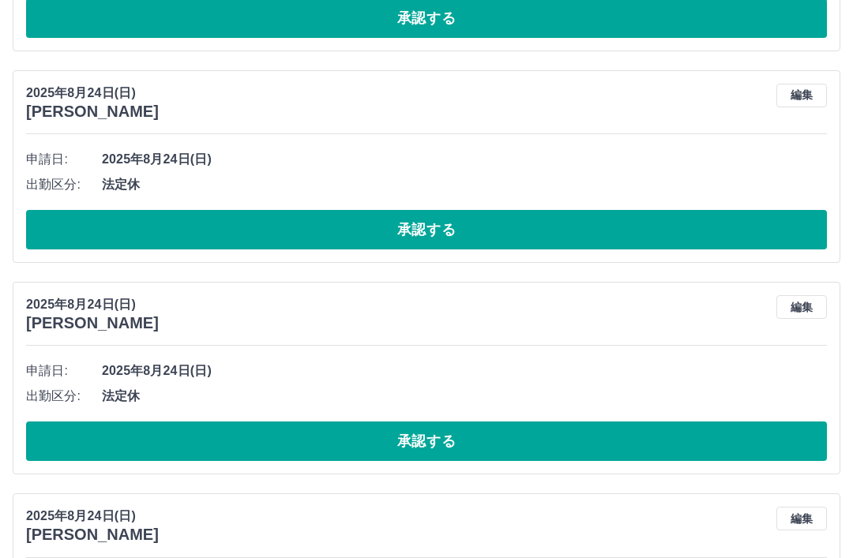
click at [808, 305] on button "編集" at bounding box center [801, 307] width 51 height 24
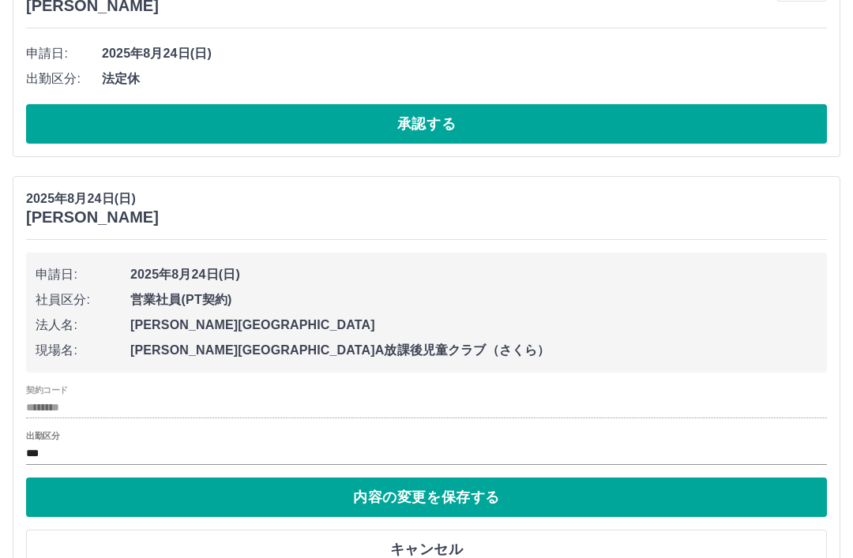
scroll to position [4173, 0]
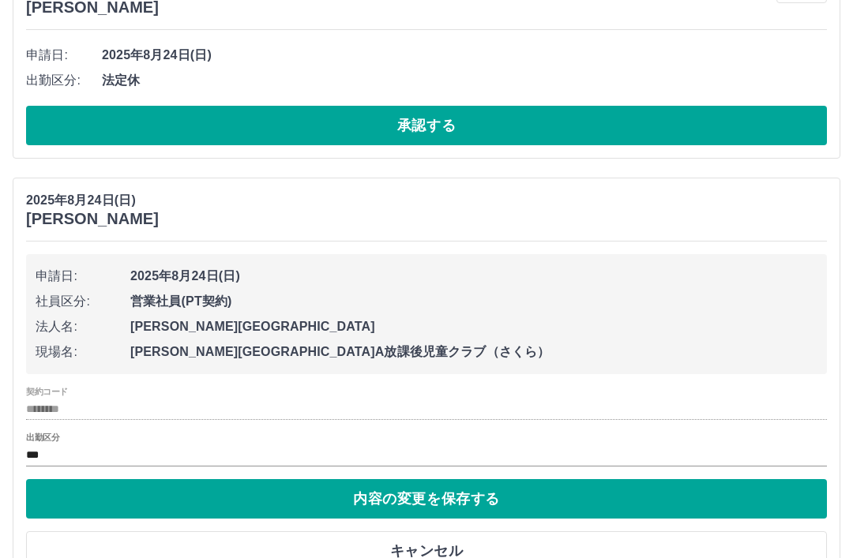
click at [449, 545] on button "キャンセル" at bounding box center [426, 550] width 800 height 39
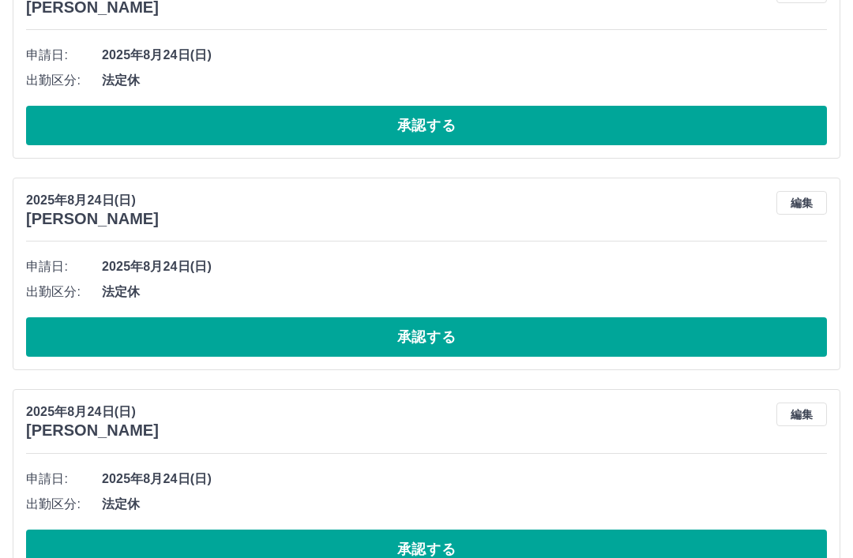
click at [457, 335] on button "承認する" at bounding box center [426, 336] width 800 height 39
click at [804, 203] on button "編集" at bounding box center [801, 203] width 51 height 24
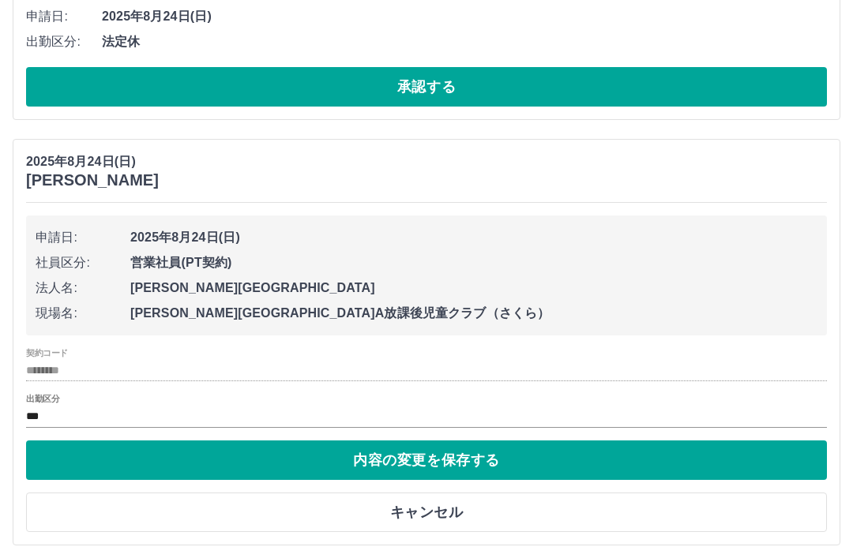
scroll to position [4215, 0]
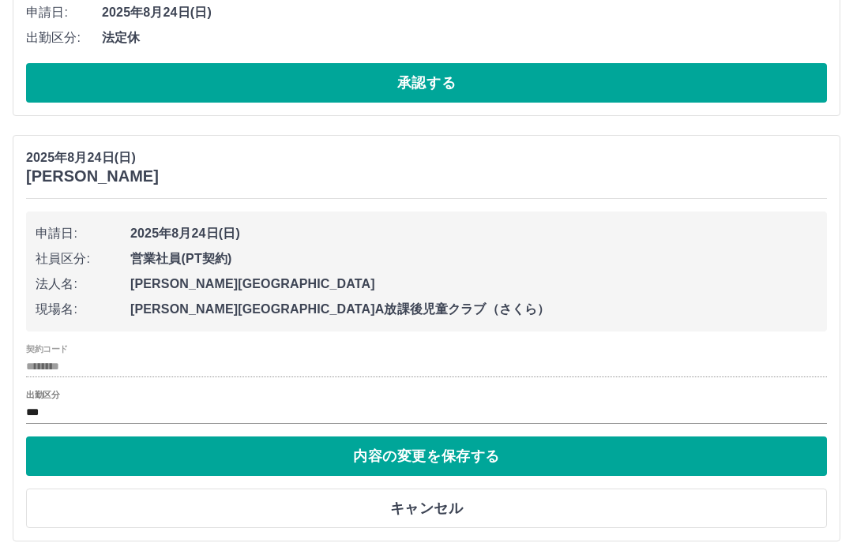
click at [452, 503] on button "キャンセル" at bounding box center [426, 508] width 800 height 39
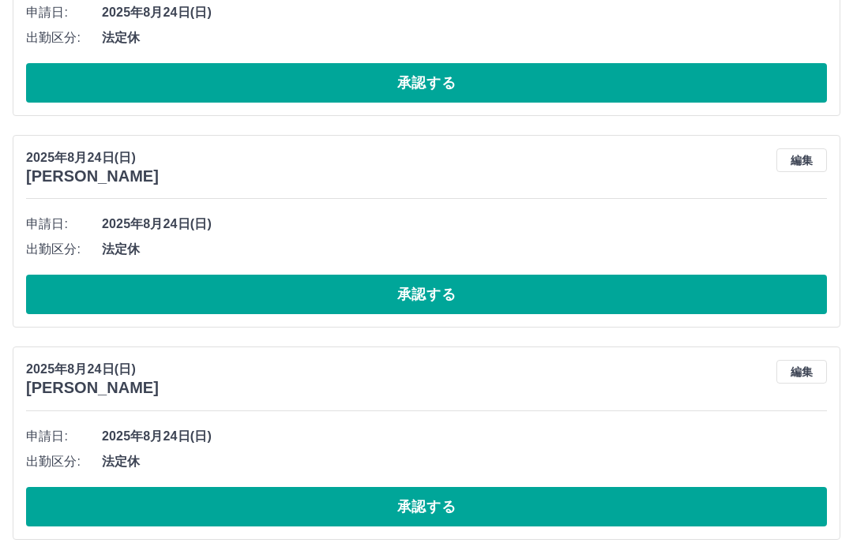
click at [459, 294] on button "承認する" at bounding box center [426, 294] width 800 height 39
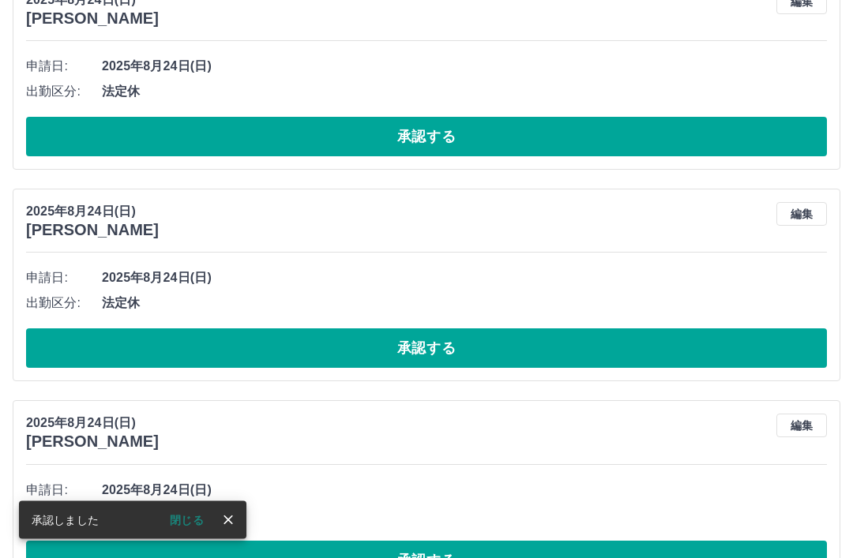
scroll to position [4176, 0]
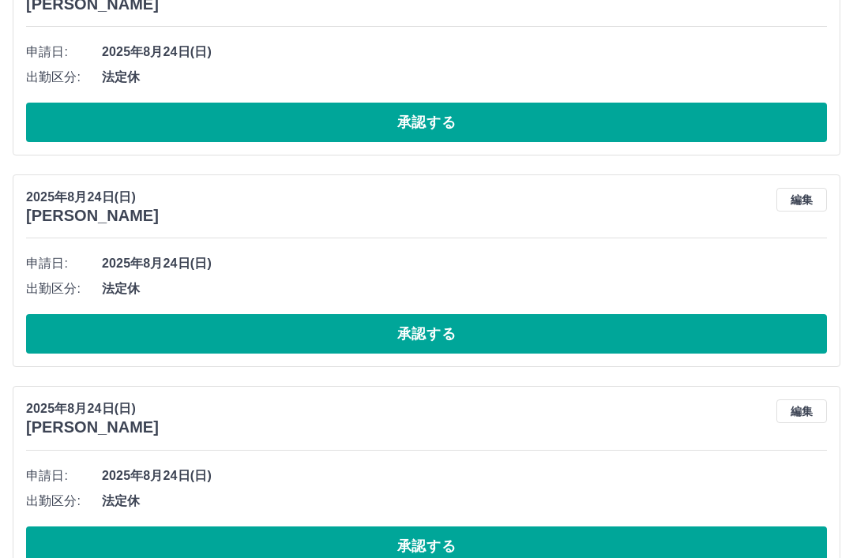
click at [811, 200] on button "編集" at bounding box center [801, 200] width 51 height 24
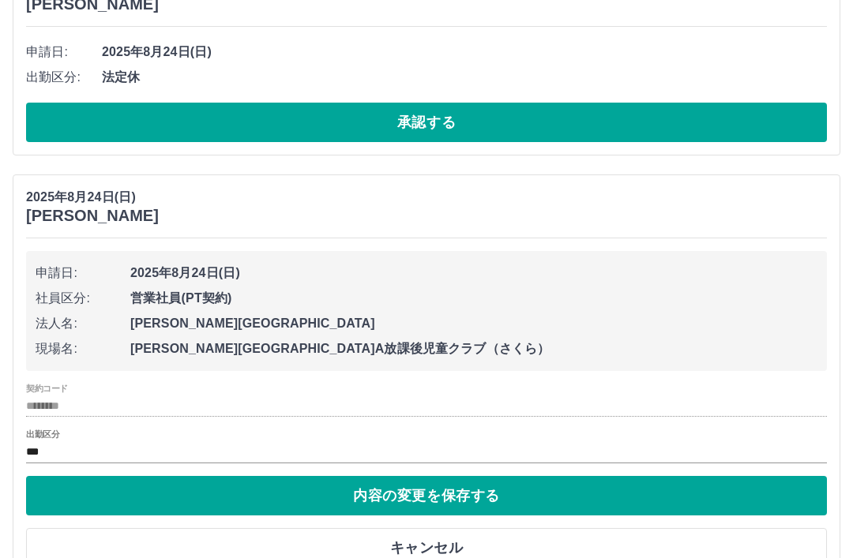
click at [439, 542] on button "キャンセル" at bounding box center [426, 547] width 800 height 39
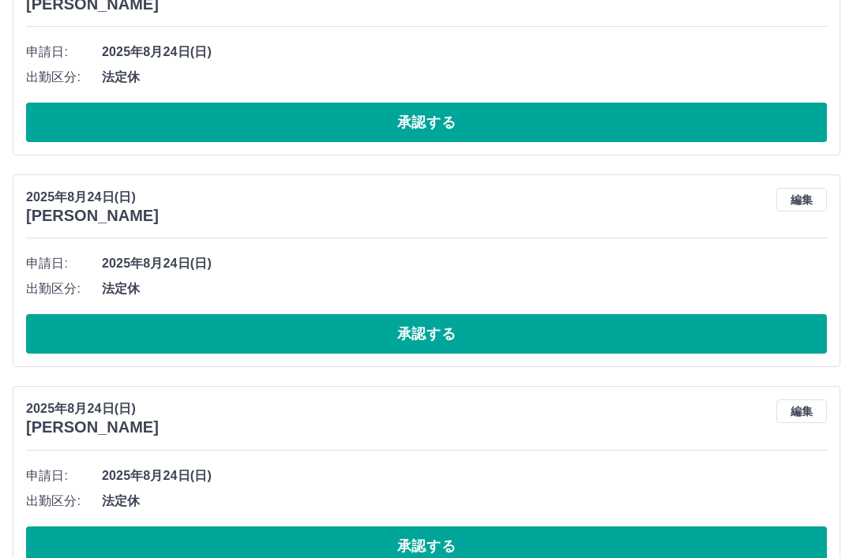
click at [450, 332] on button "承認する" at bounding box center [426, 333] width 800 height 39
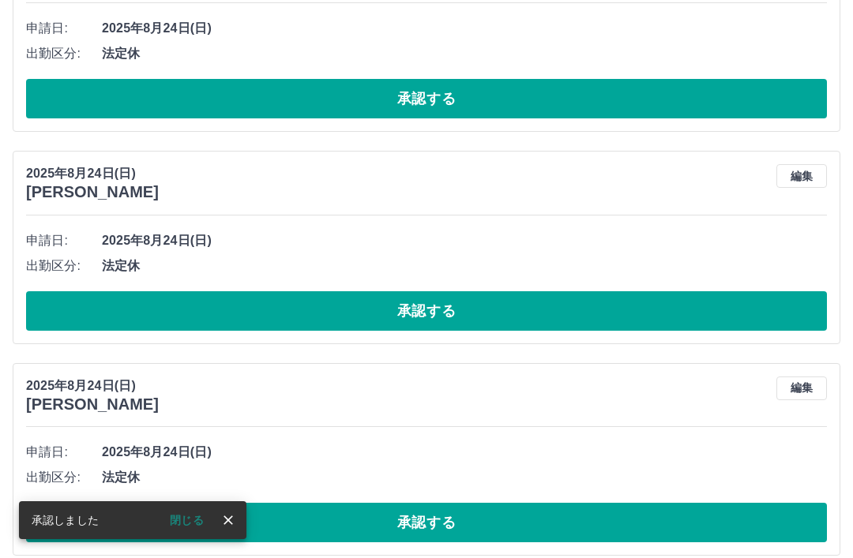
scroll to position [4433, 0]
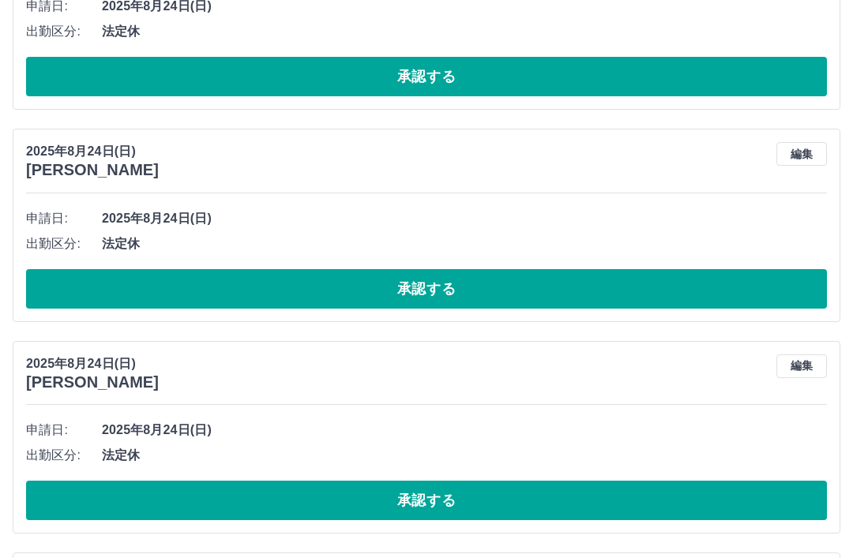
click at [811, 357] on button "編集" at bounding box center [801, 366] width 51 height 24
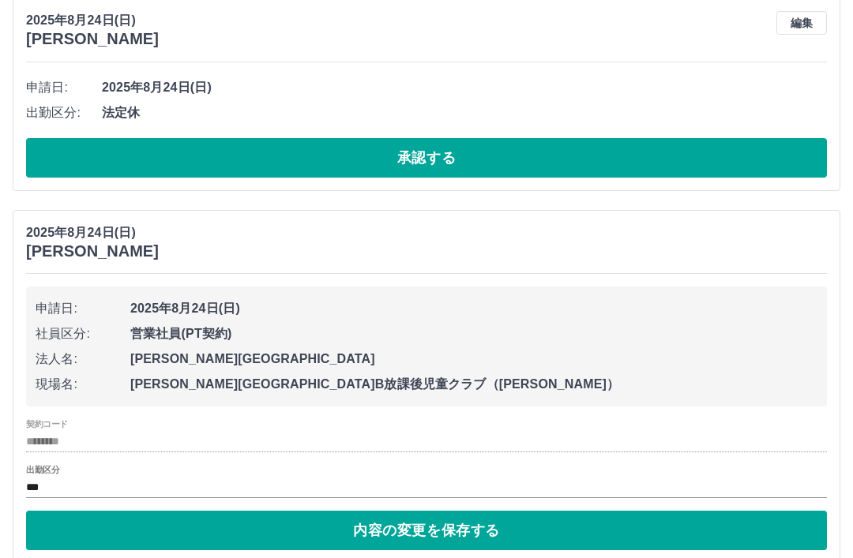
scroll to position [4555, 0]
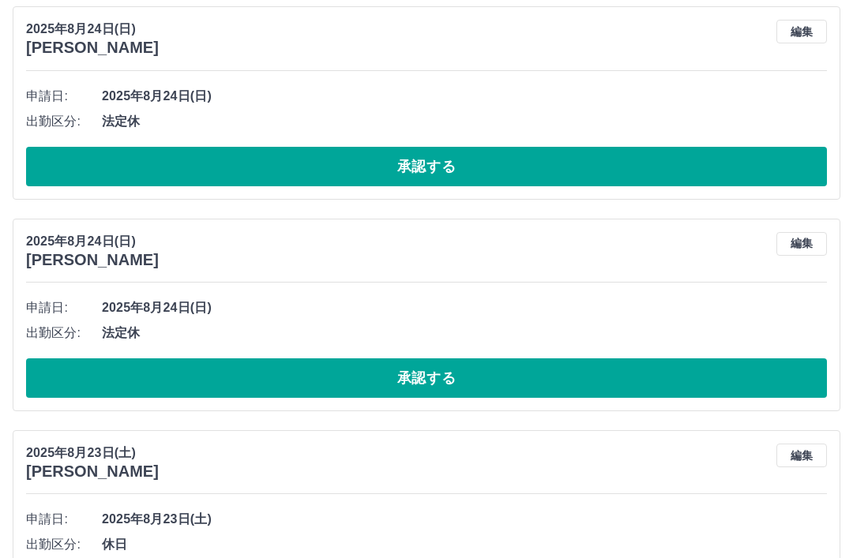
click at [438, 377] on button "承認する" at bounding box center [426, 377] width 800 height 39
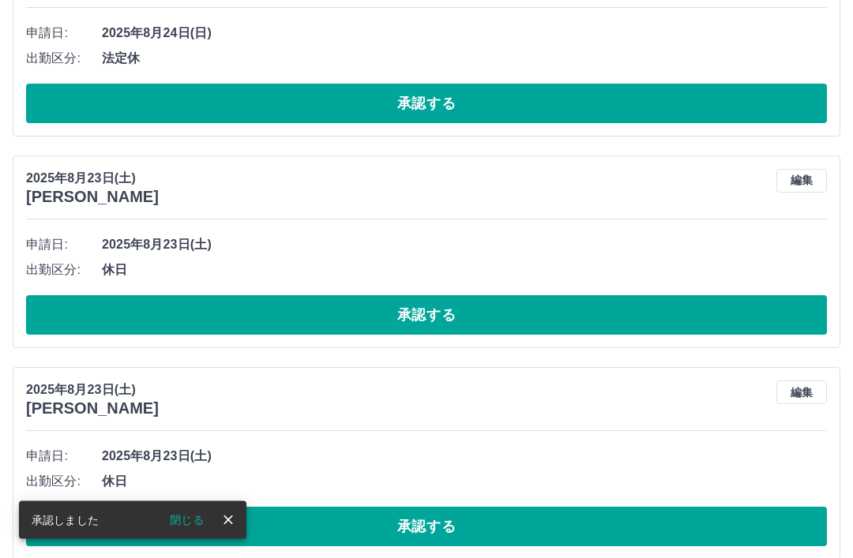
scroll to position [4619, 0]
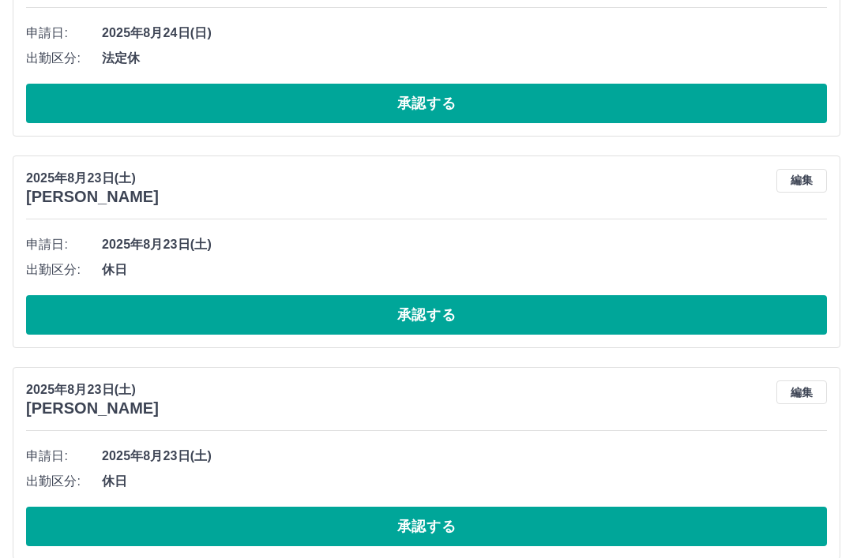
click at [811, 380] on button "編集" at bounding box center [801, 392] width 51 height 24
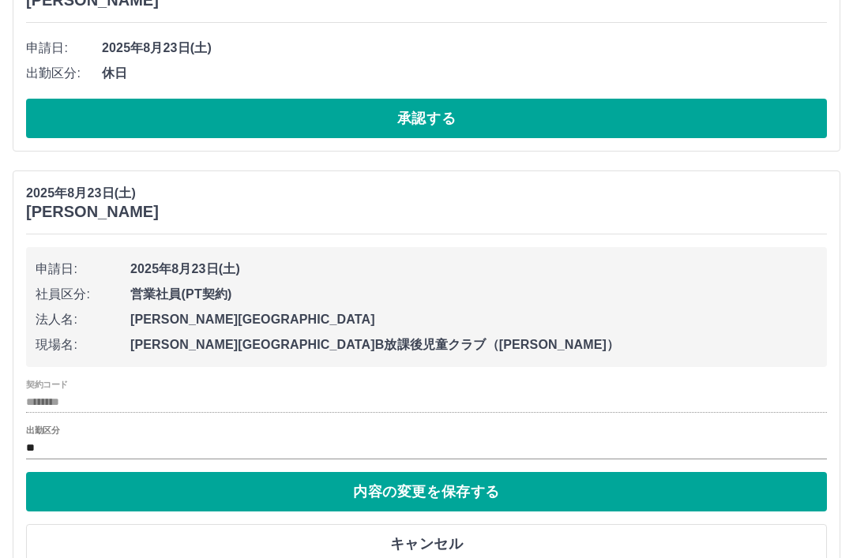
click at [457, 534] on button "キャンセル" at bounding box center [426, 544] width 800 height 39
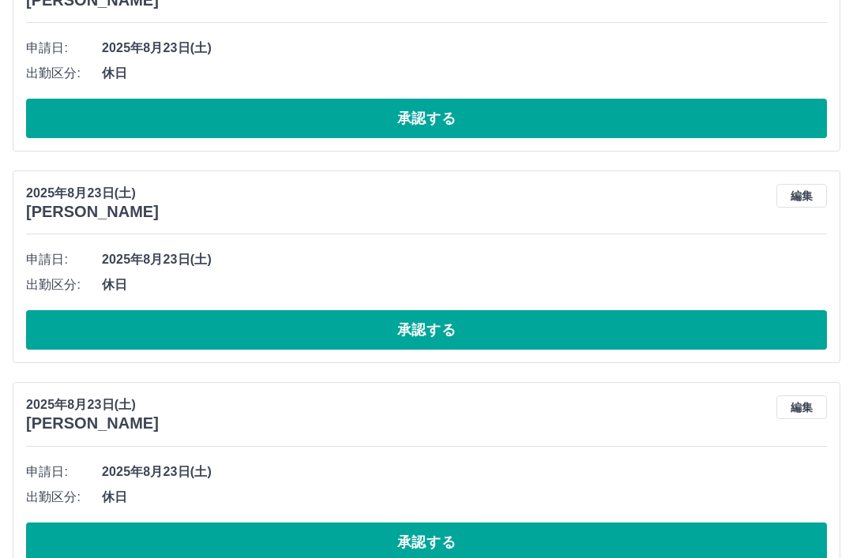
click at [436, 316] on button "承認する" at bounding box center [426, 329] width 800 height 39
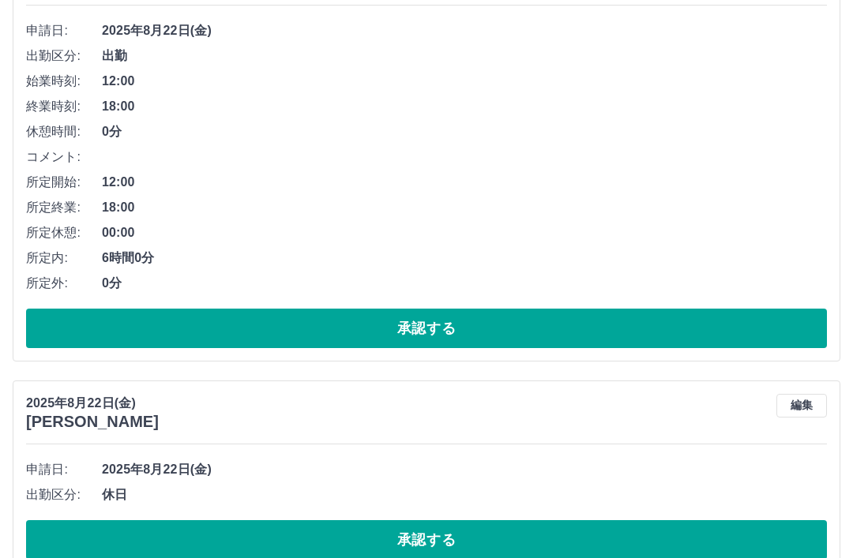
scroll to position [5317, 0]
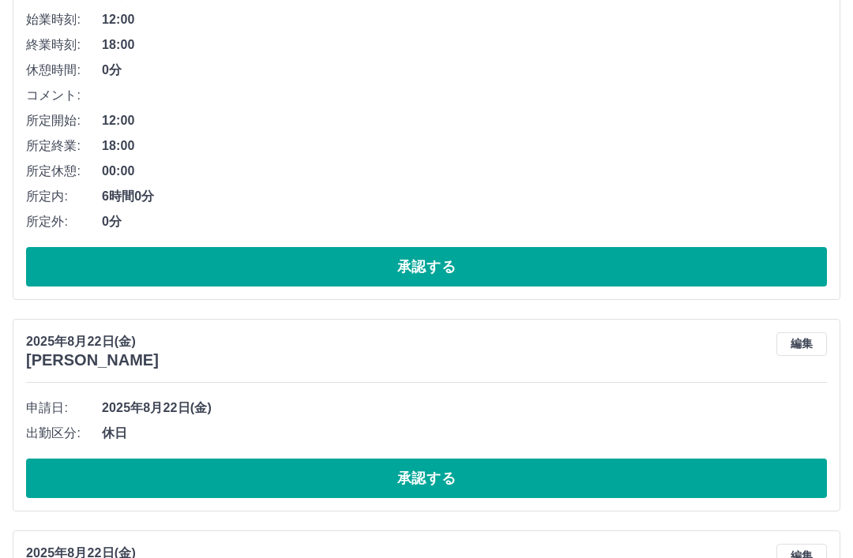
click at [806, 333] on button "編集" at bounding box center [801, 345] width 51 height 24
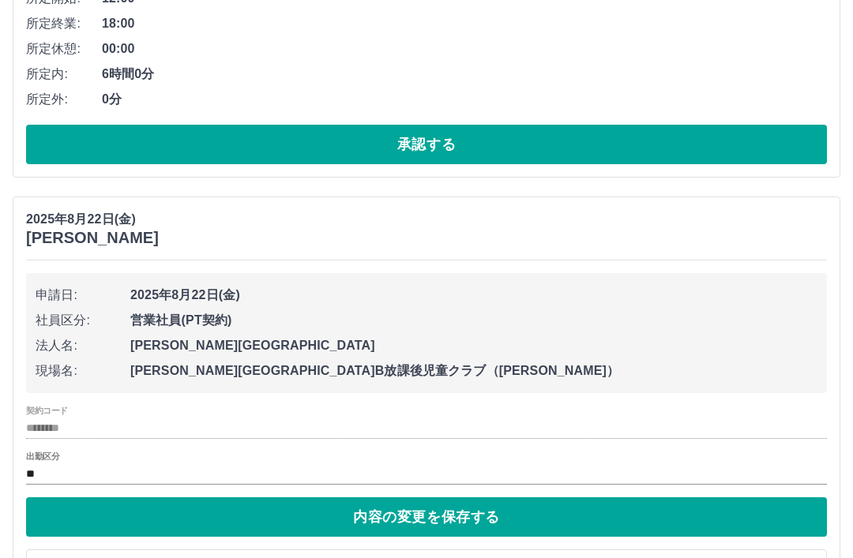
scroll to position [5436, 0]
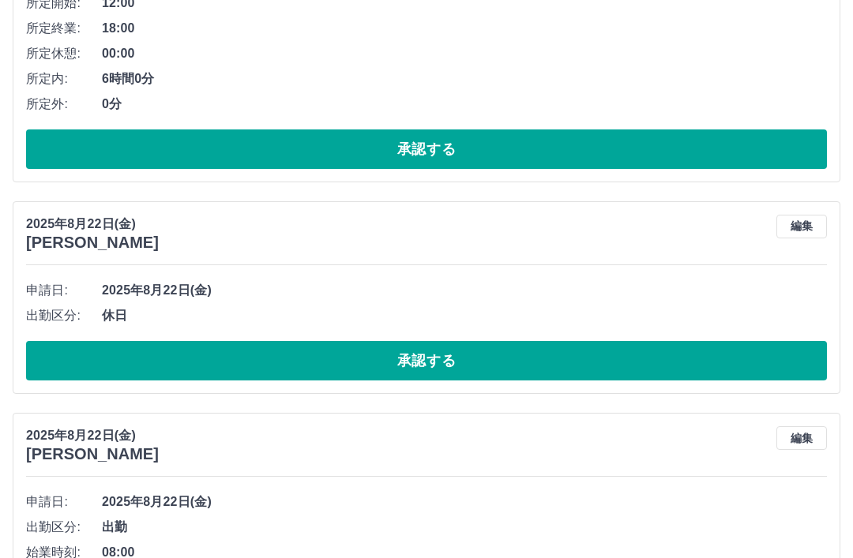
click at [429, 359] on button "承認する" at bounding box center [426, 360] width 800 height 39
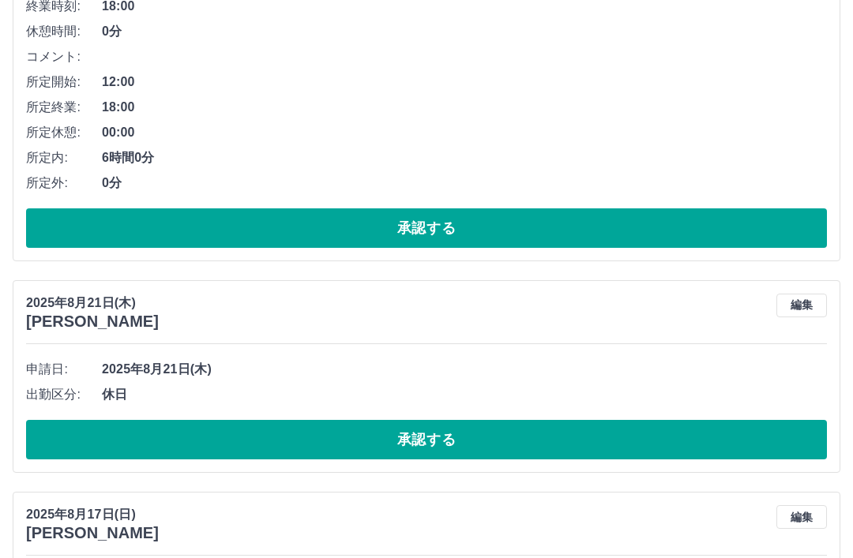
scroll to position [6675, 0]
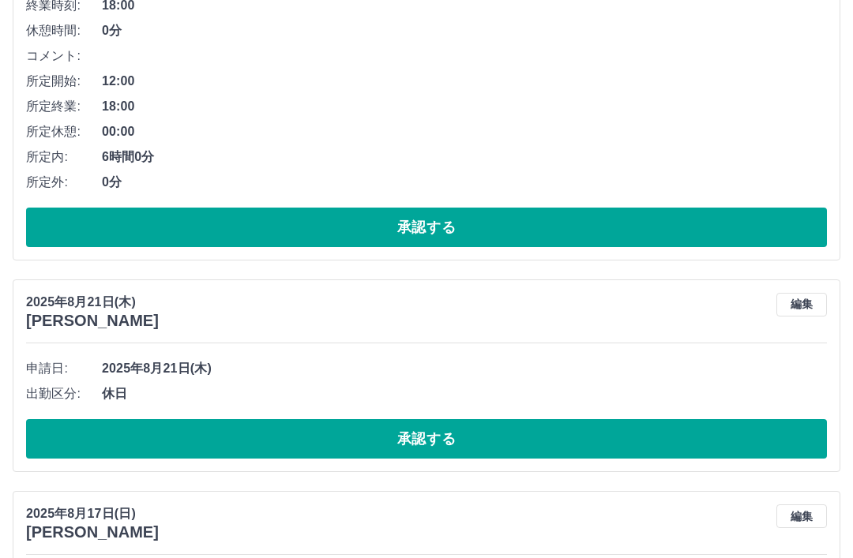
click at [806, 297] on button "編集" at bounding box center [801, 305] width 51 height 24
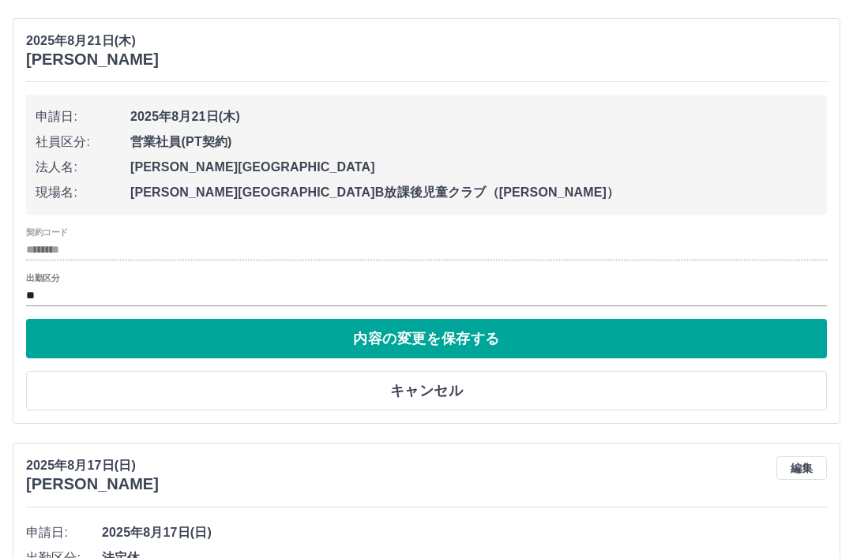
scroll to position [6936, 0]
click at [459, 377] on button "キャンセル" at bounding box center [426, 390] width 800 height 39
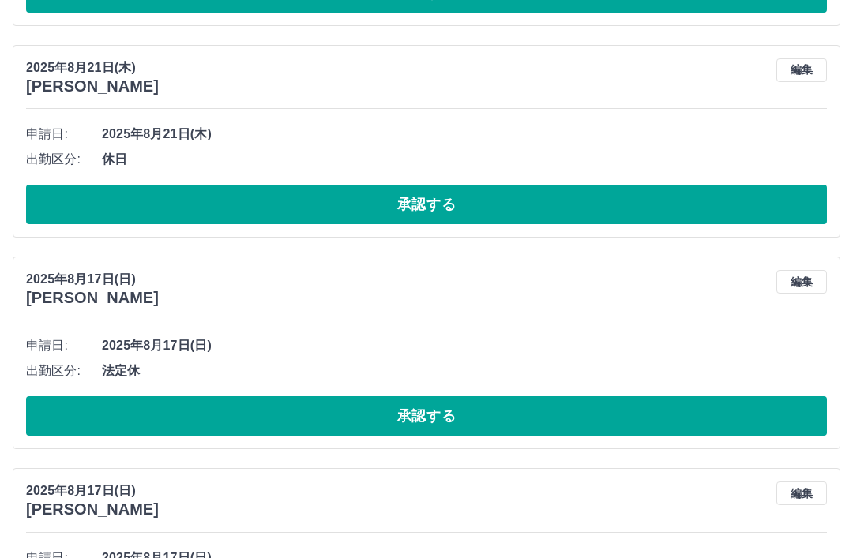
scroll to position [6859, 0]
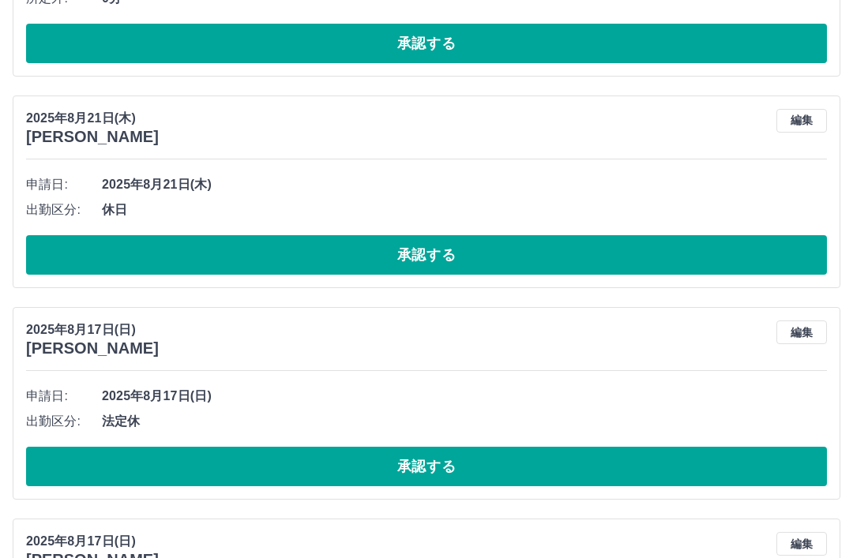
click at [451, 253] on button "承認する" at bounding box center [426, 254] width 800 height 39
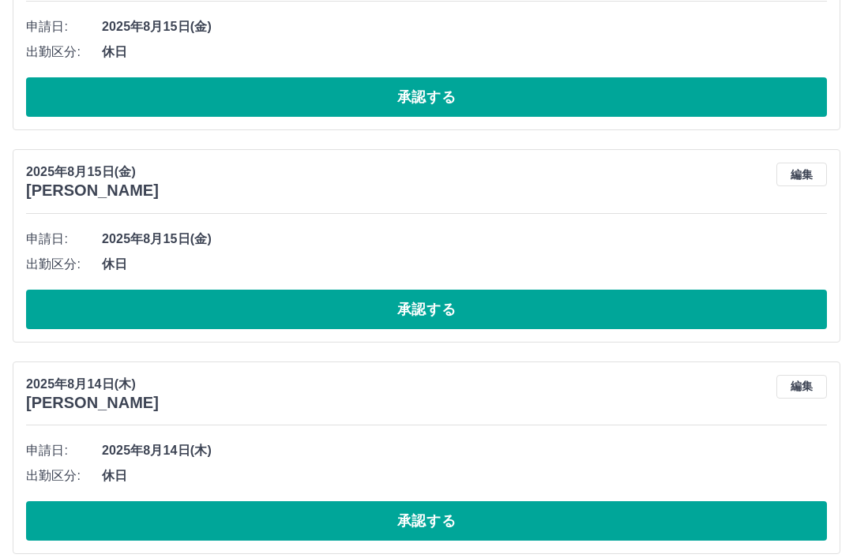
scroll to position [7878, 0]
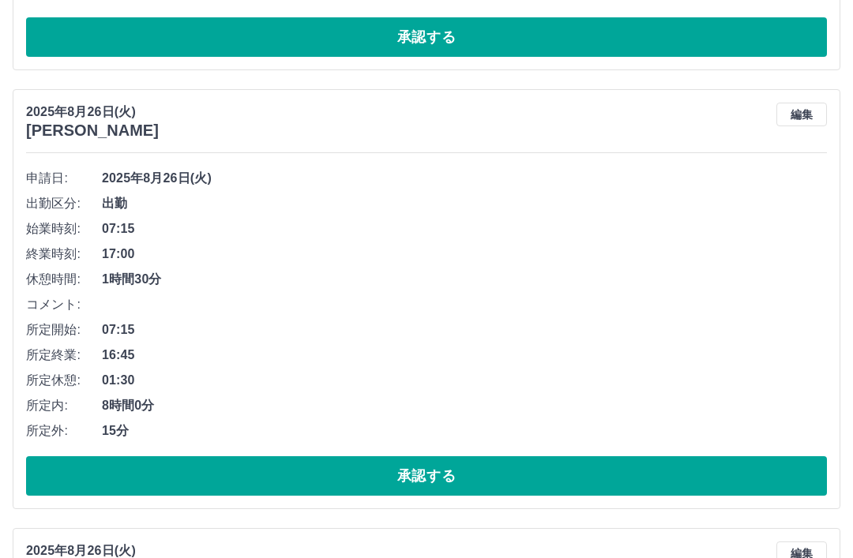
scroll to position [0, 0]
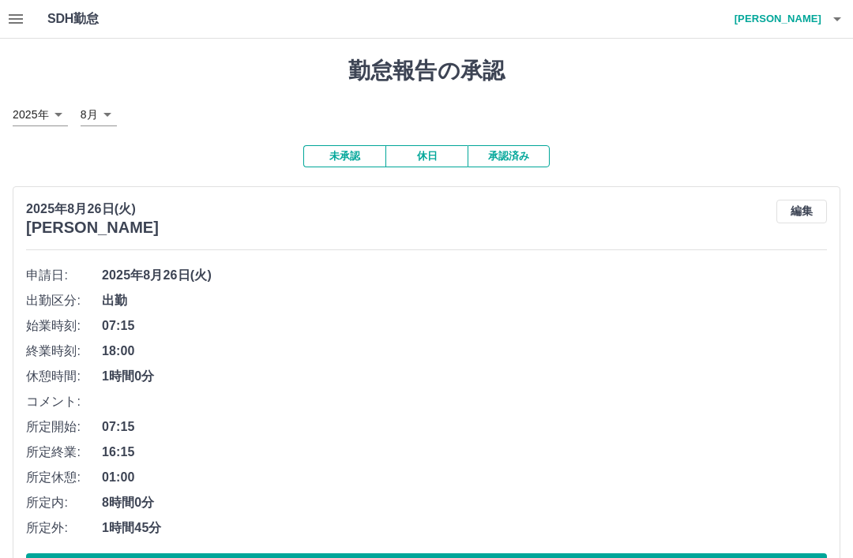
click at [823, 26] on button "button" at bounding box center [837, 19] width 32 height 38
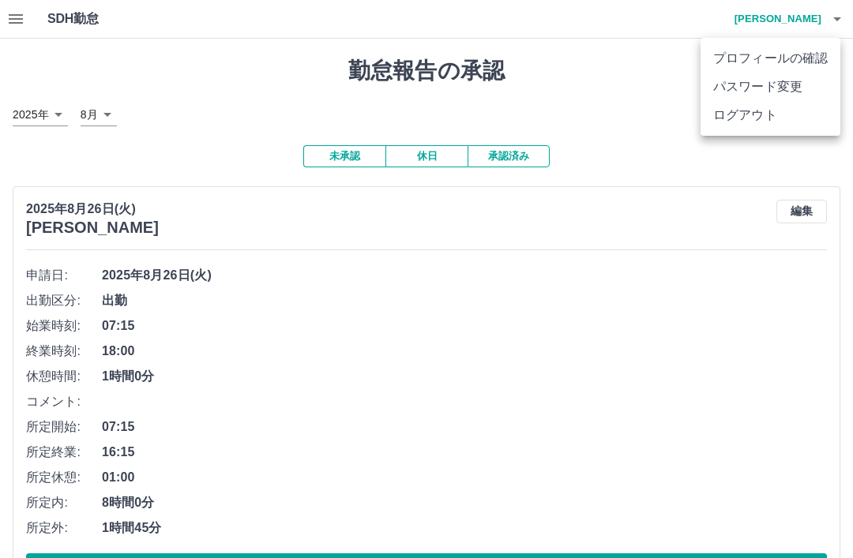
click at [759, 118] on li "ログアウト" at bounding box center [770, 115] width 140 height 28
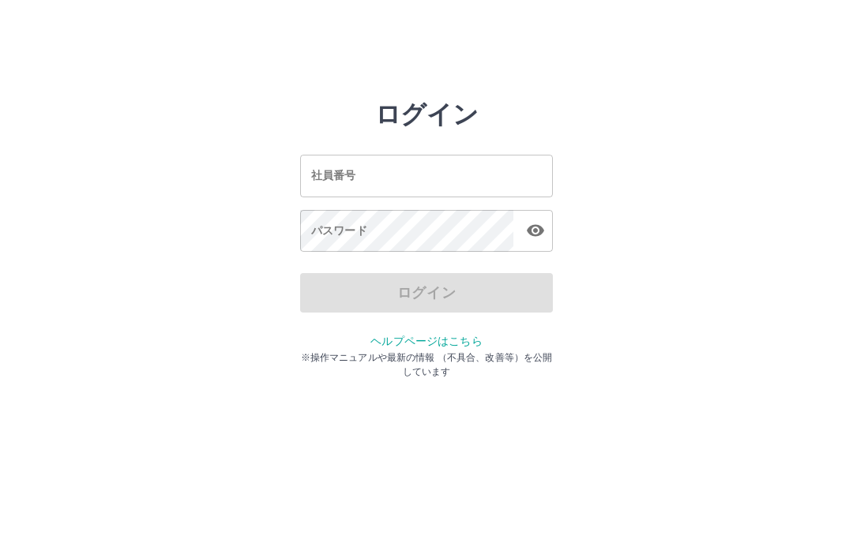
click at [424, 178] on input "社員番号" at bounding box center [426, 176] width 253 height 42
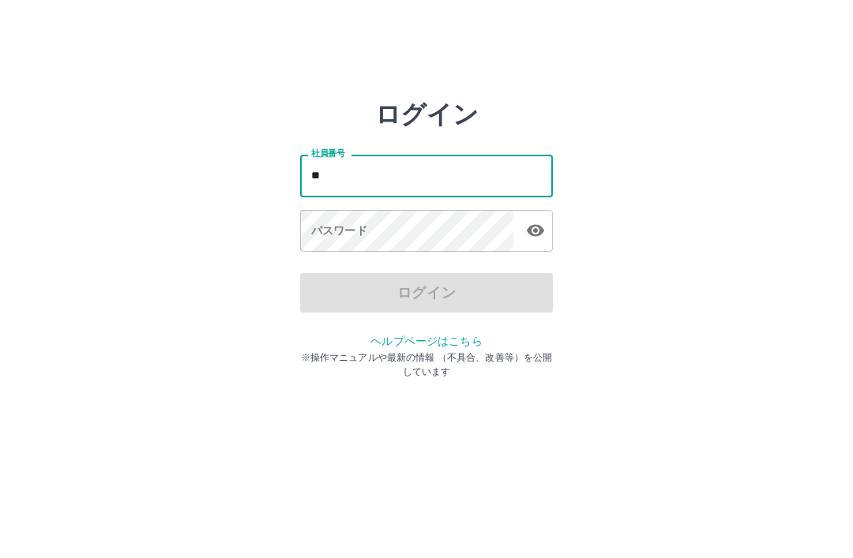
type input "*"
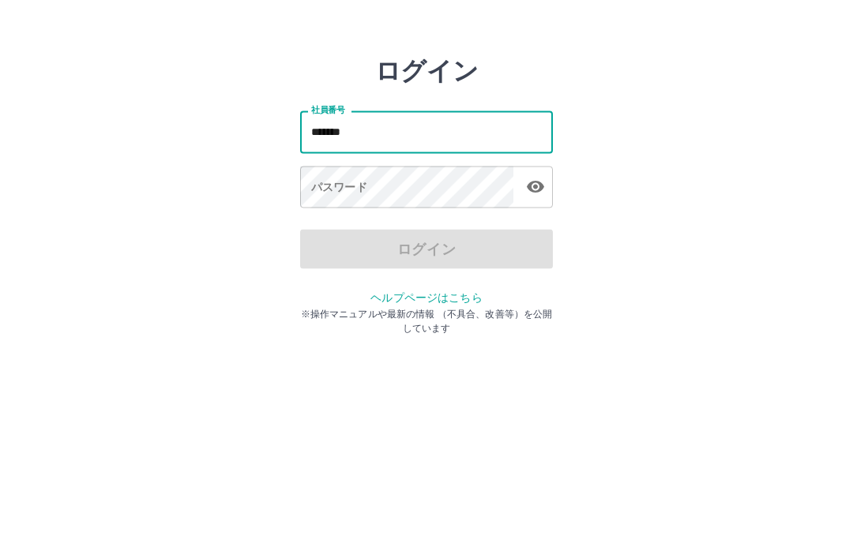
type input "*******"
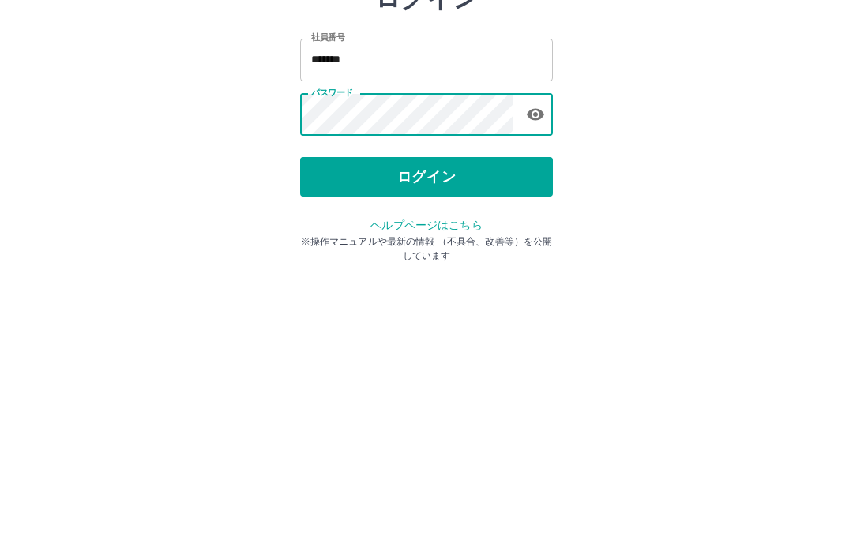
click at [434, 273] on button "ログイン" at bounding box center [426, 292] width 253 height 39
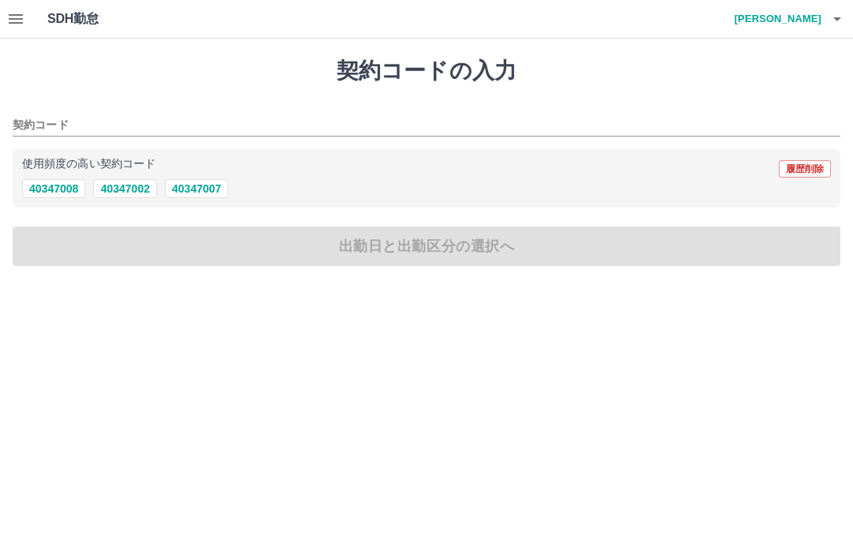
click at [6, 20] on button "button" at bounding box center [16, 19] width 32 height 38
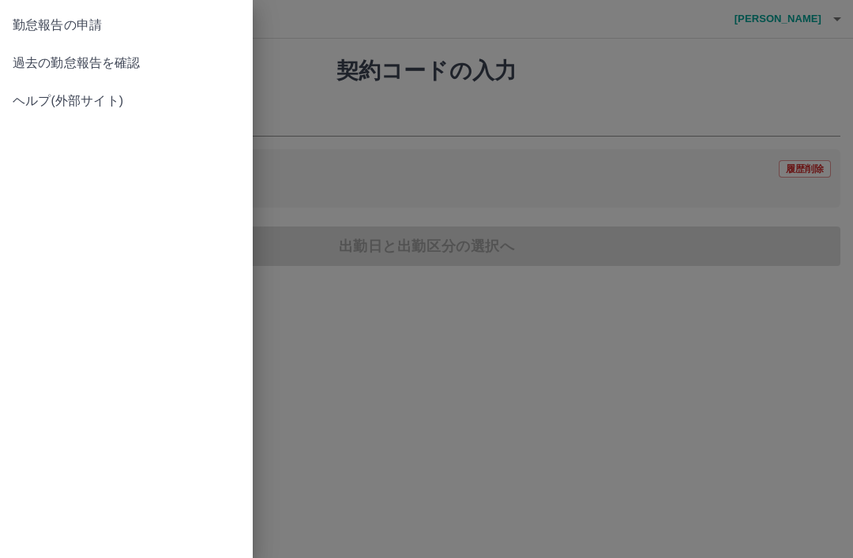
click at [29, 61] on span "過去の勤怠報告を確認" at bounding box center [126, 63] width 227 height 19
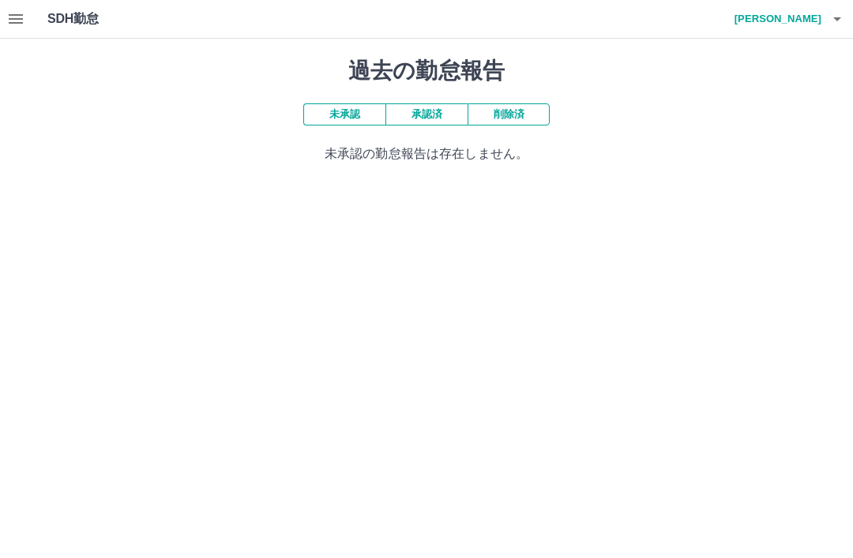
click at [431, 115] on button "承認済" at bounding box center [426, 114] width 82 height 22
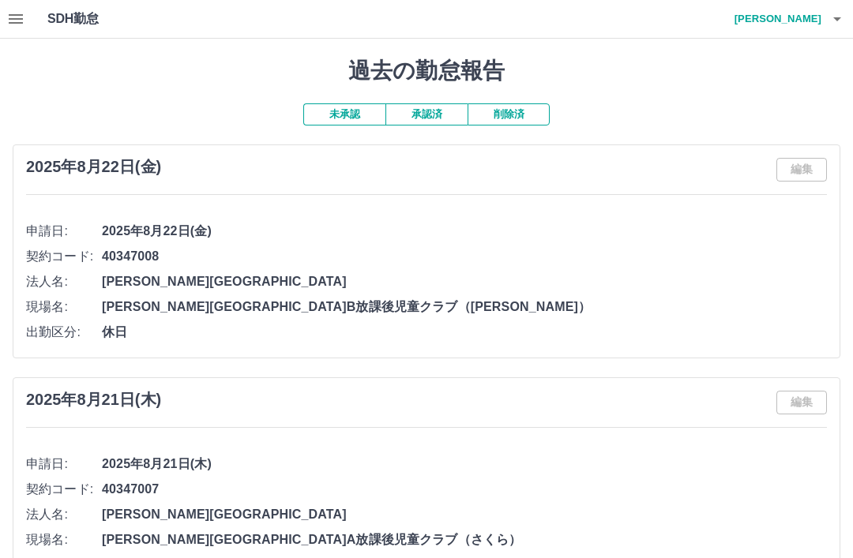
click at [9, 23] on icon "button" at bounding box center [16, 18] width 14 height 9
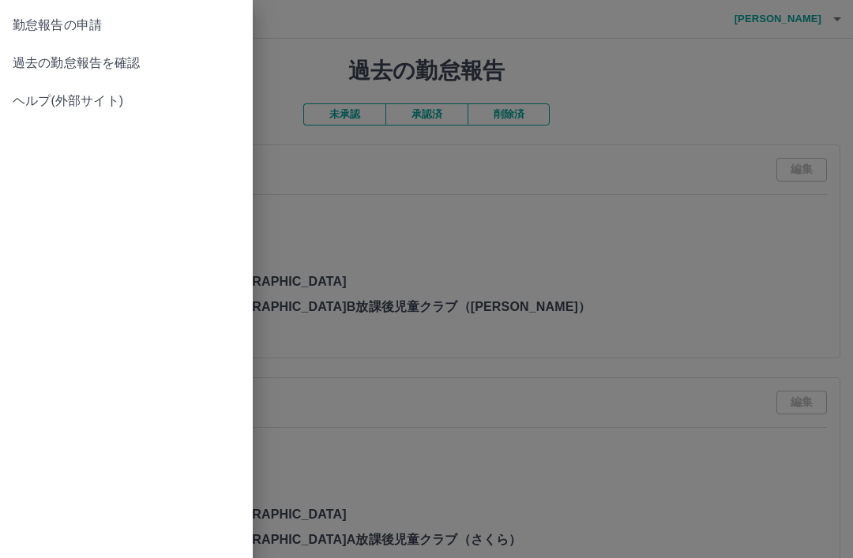
click at [837, 32] on div at bounding box center [426, 279] width 853 height 558
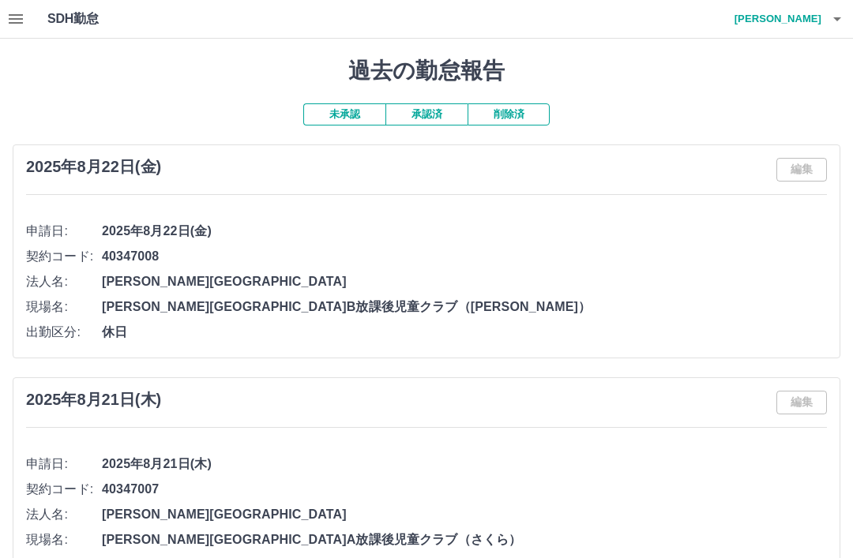
click at [827, 22] on icon "button" at bounding box center [836, 18] width 19 height 19
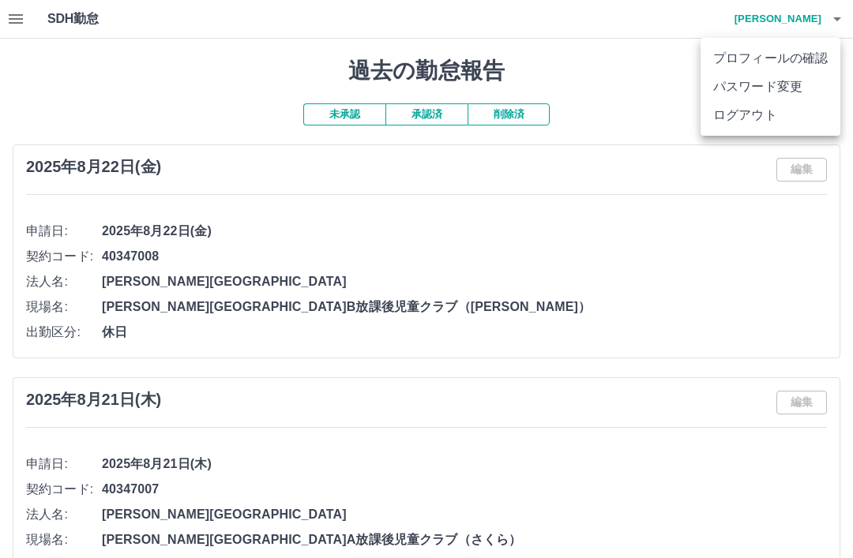
click at [770, 115] on li "ログアウト" at bounding box center [770, 115] width 140 height 28
